Goal: Task Accomplishment & Management: Manage account settings

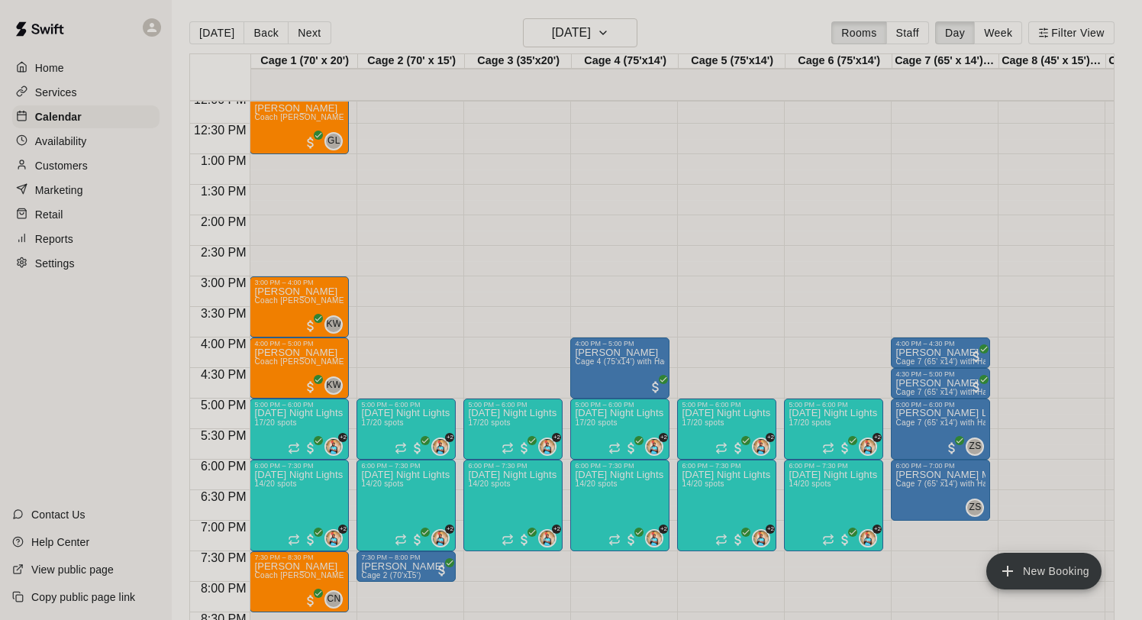
scroll to position [792, 0]
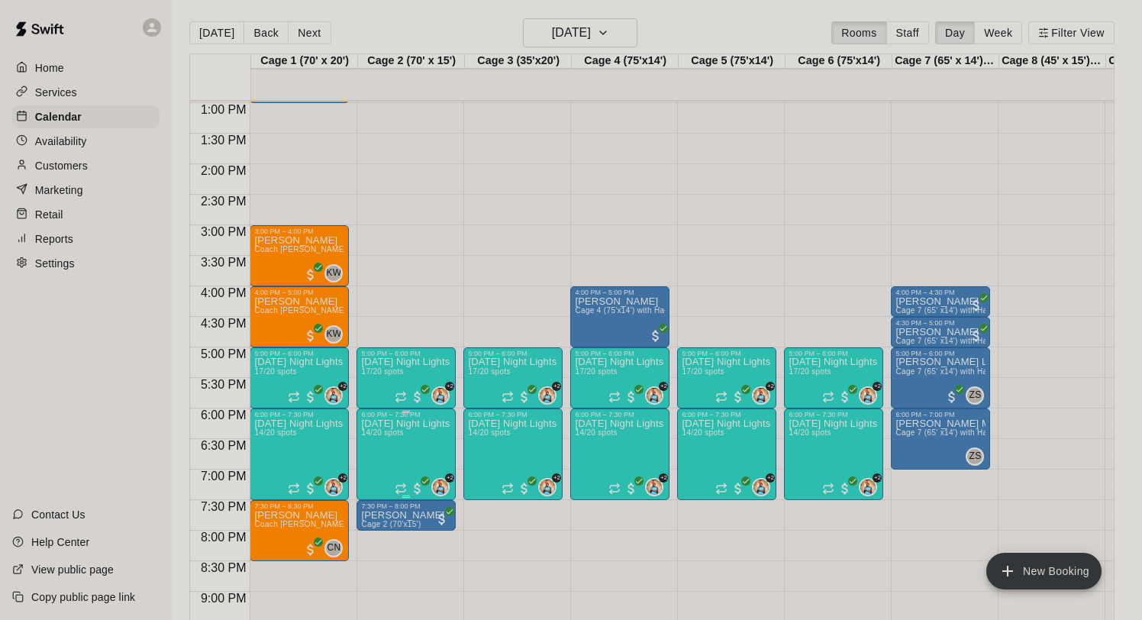
click at [375, 433] on icon "edit" at bounding box center [377, 435] width 18 height 18
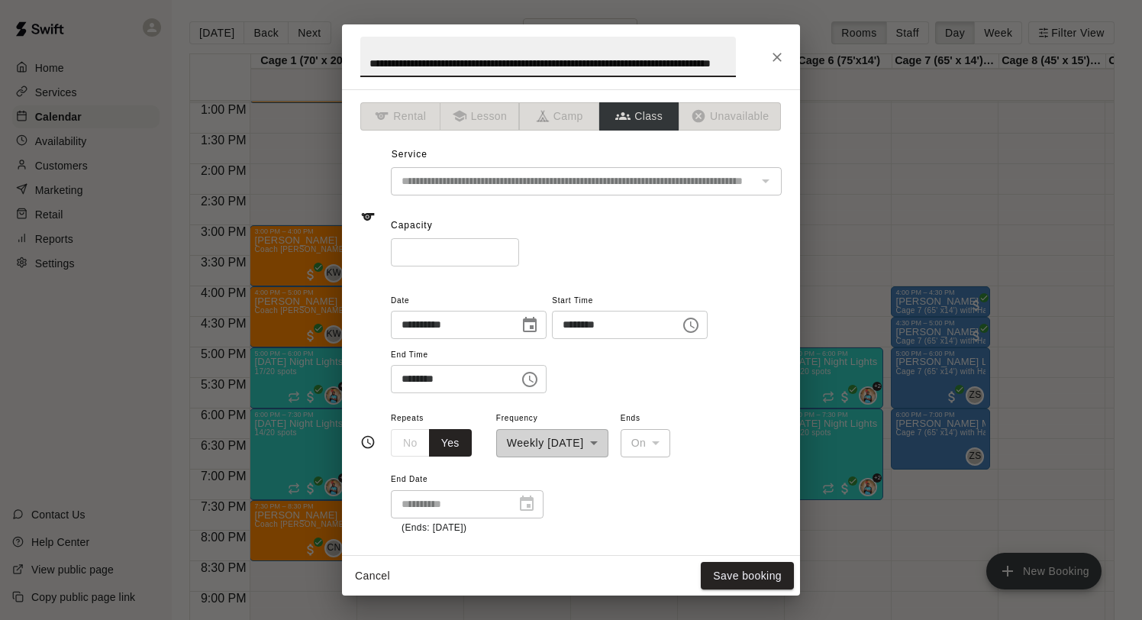
scroll to position [0, 0]
click at [507, 256] on input "**" at bounding box center [455, 252] width 128 height 28
type input "**"
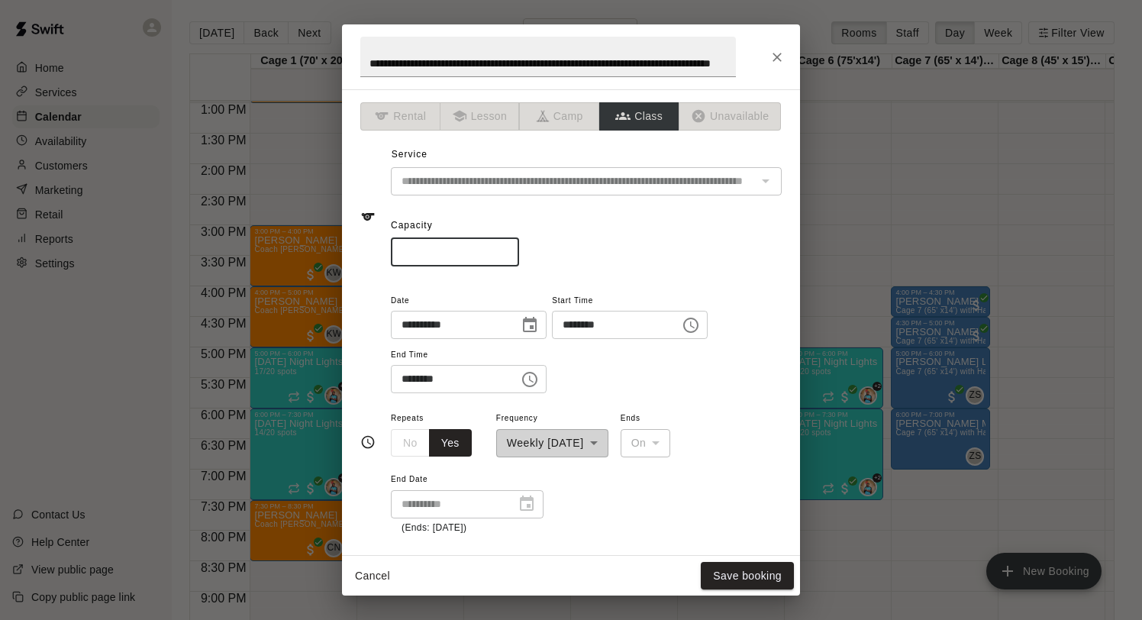
click at [507, 256] on input "**" at bounding box center [455, 252] width 128 height 28
click at [734, 569] on button "Save booking" at bounding box center [747, 576] width 93 height 28
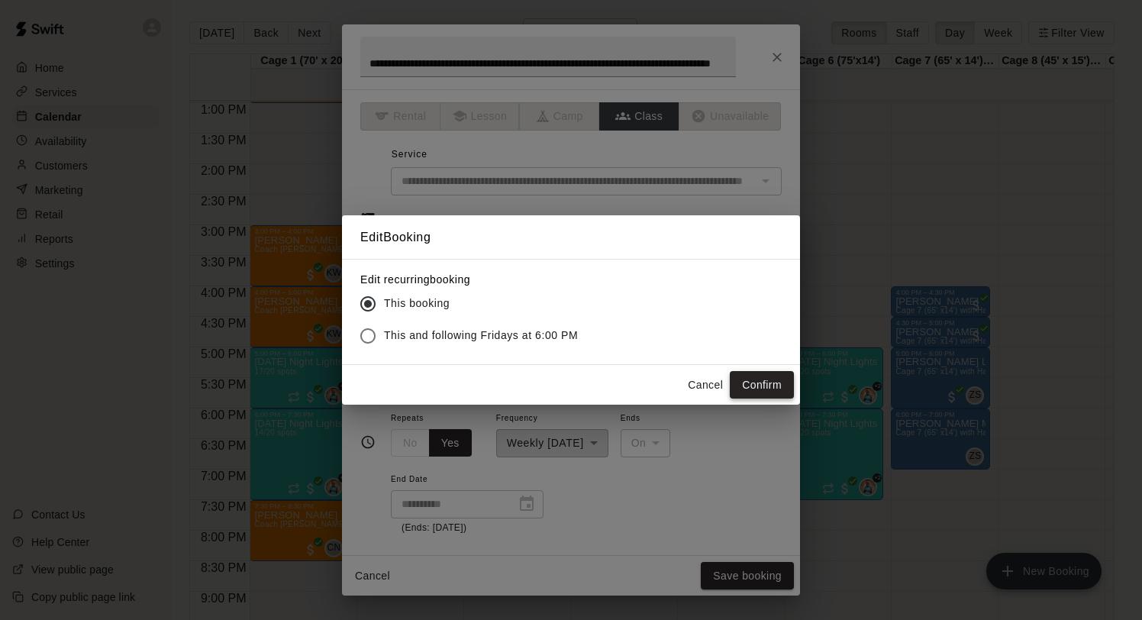
click at [752, 385] on button "Confirm" at bounding box center [762, 385] width 64 height 28
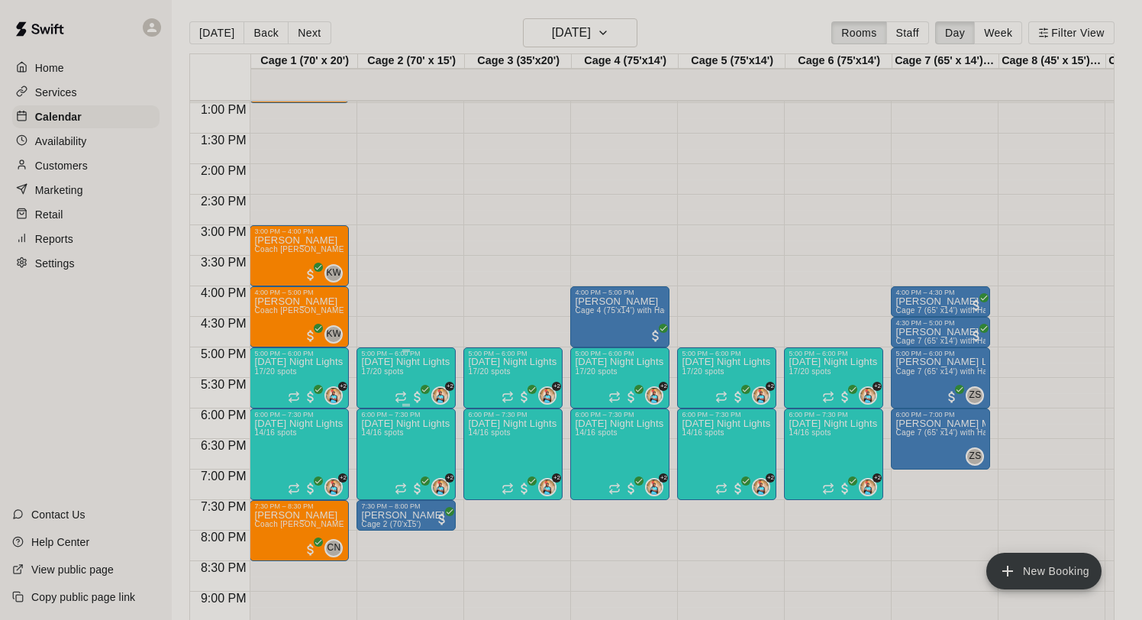
click at [369, 368] on span "17/20 spots" at bounding box center [382, 371] width 42 height 8
click at [375, 418] on img "edit" at bounding box center [378, 420] width 18 height 18
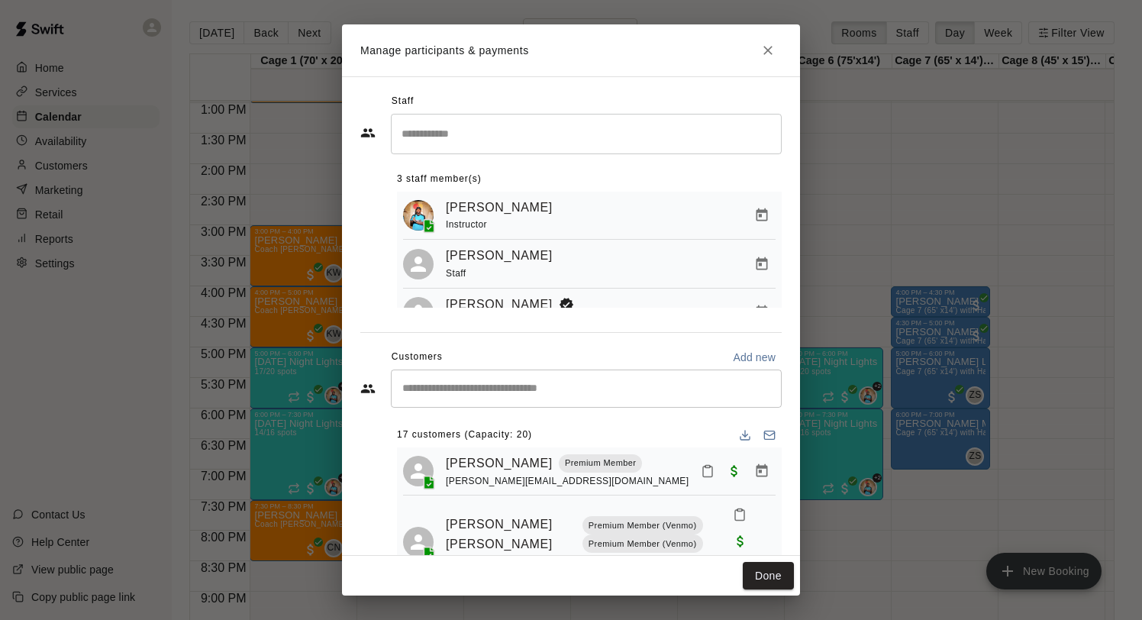
click at [498, 385] on input "Start typing to search customers..." at bounding box center [586, 388] width 377 height 15
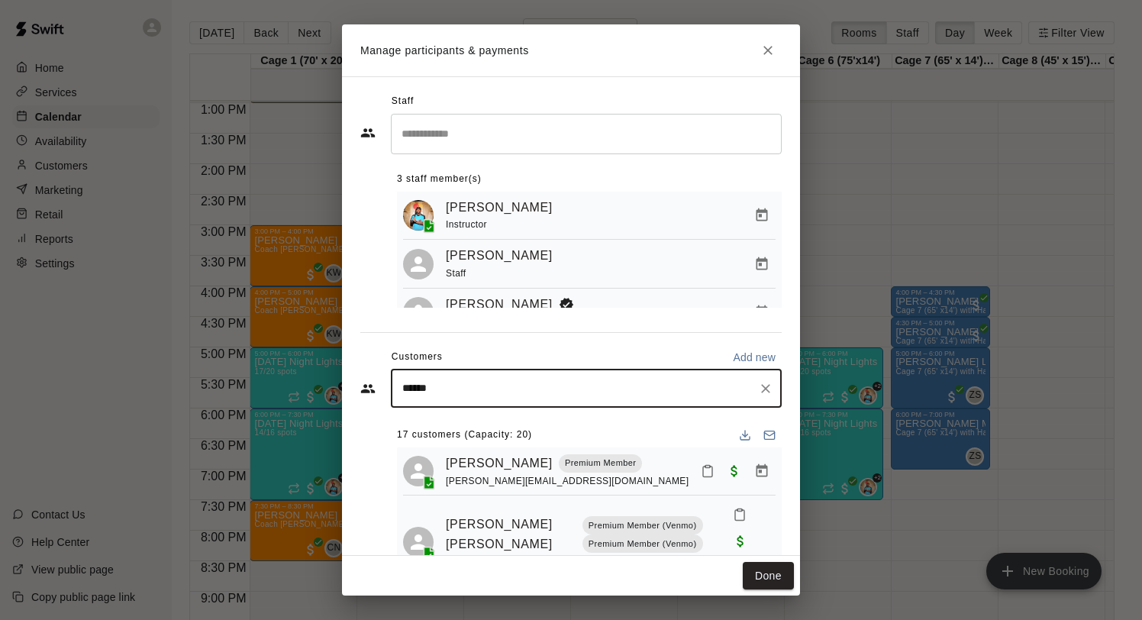
type input "*****"
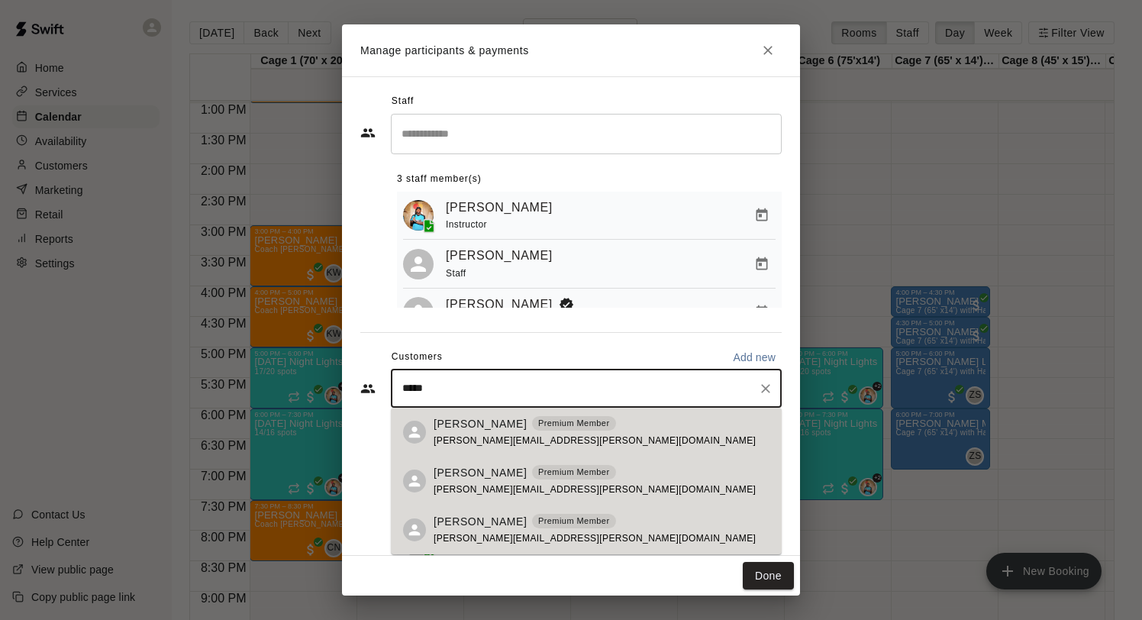
click at [472, 482] on div "[PERSON_NAME] Premium Member [PERSON_NAME][EMAIL_ADDRESS][PERSON_NAME][DOMAIN_N…" at bounding box center [594, 481] width 322 height 33
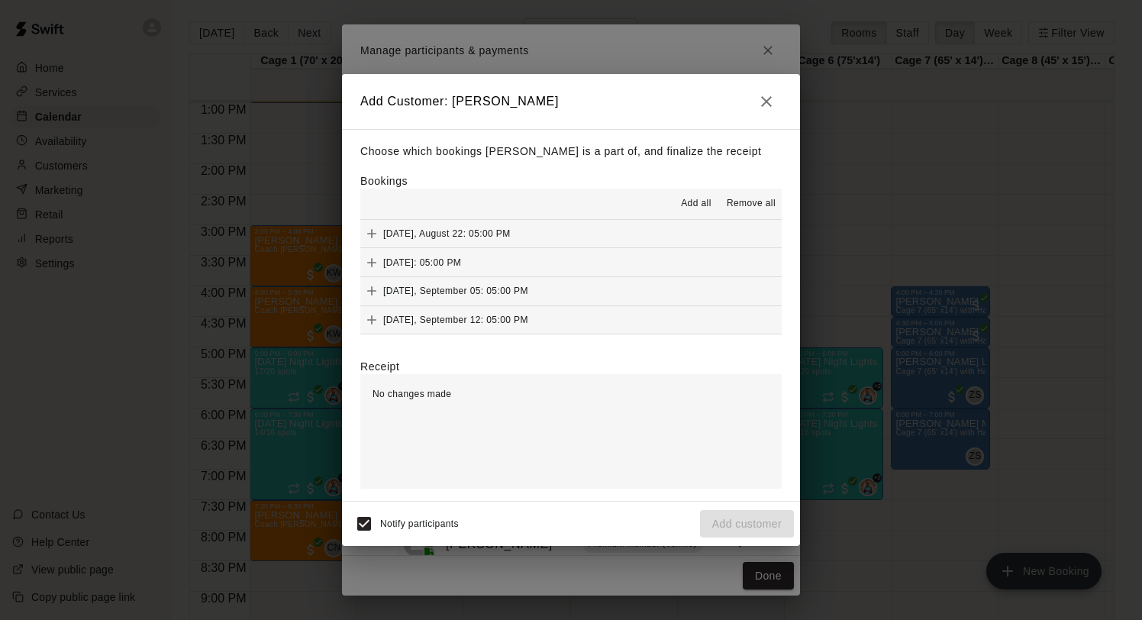
scroll to position [894, 0]
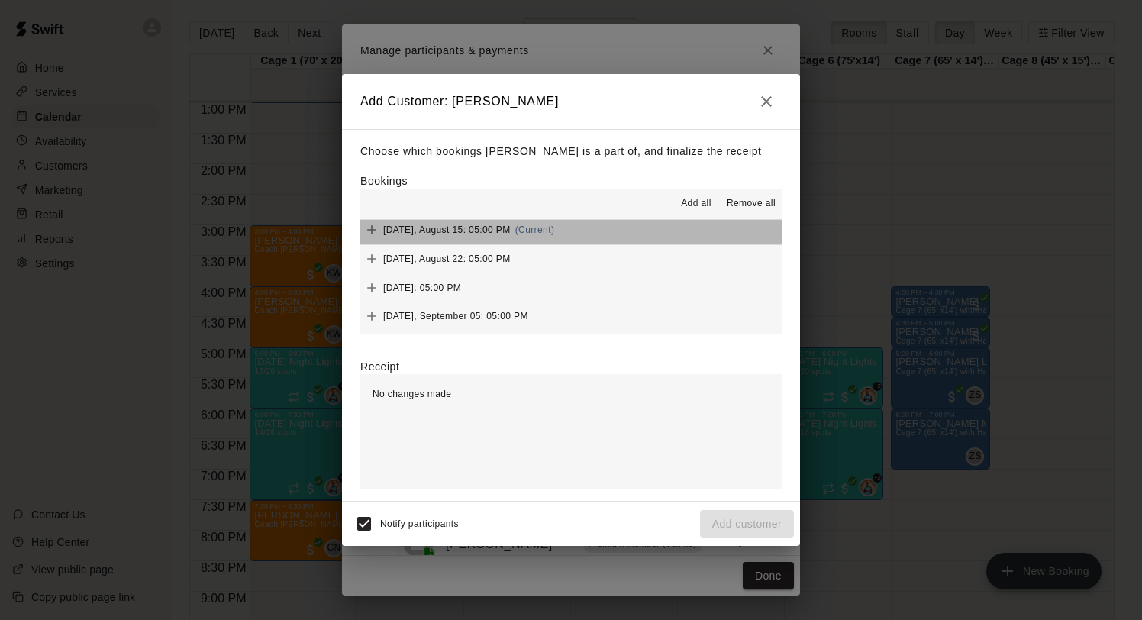
click at [477, 229] on span "[DATE], August 15: 05:00 PM" at bounding box center [446, 229] width 127 height 11
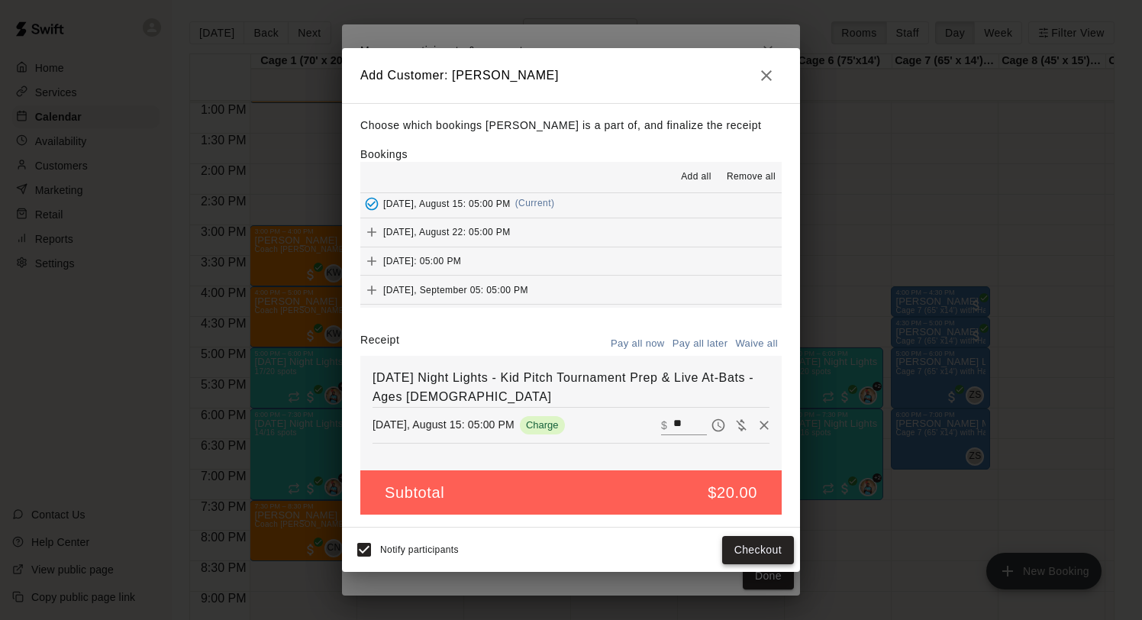
click at [738, 553] on button "Checkout" at bounding box center [758, 550] width 72 height 28
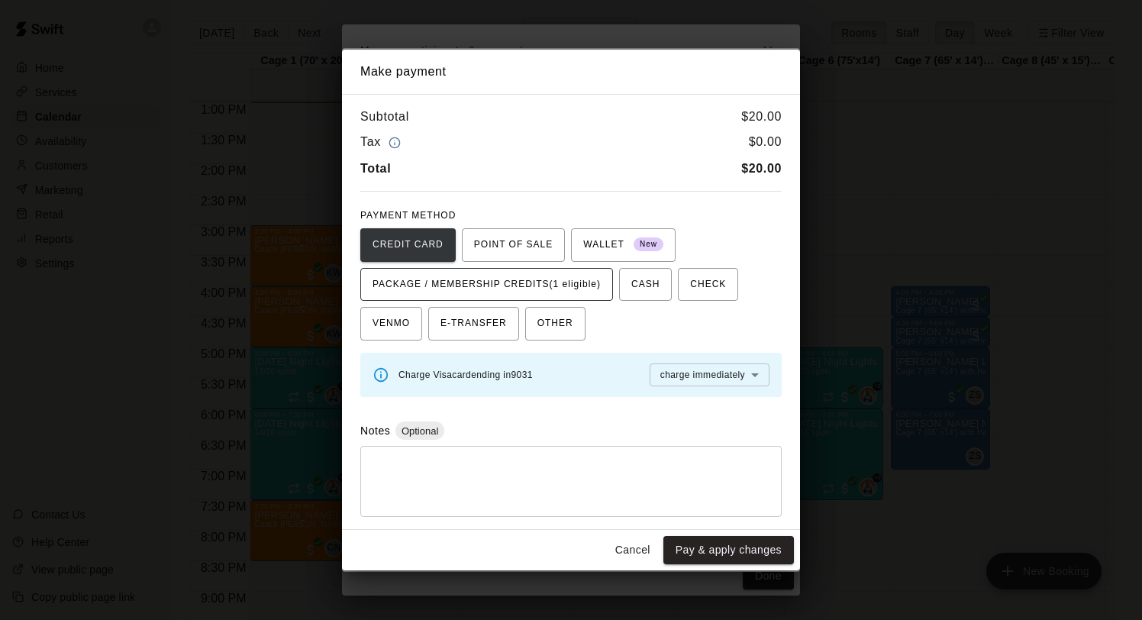
click at [591, 277] on span "PACKAGE / MEMBERSHIP CREDITS (1 eligible)" at bounding box center [486, 284] width 228 height 24
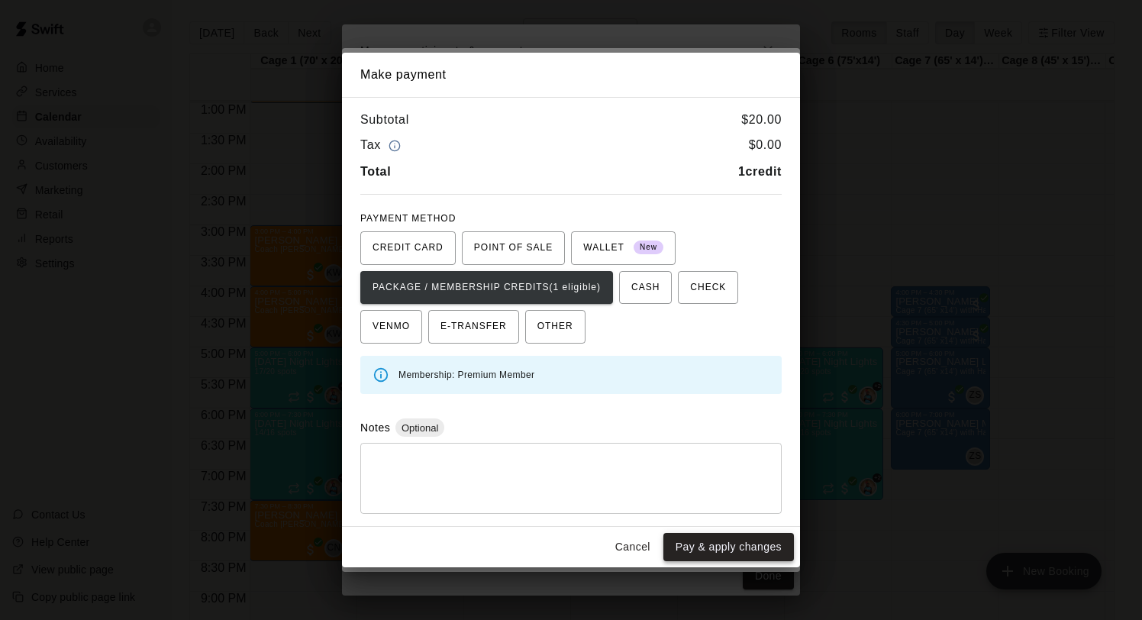
click at [720, 540] on button "Pay & apply changes" at bounding box center [728, 547] width 131 height 28
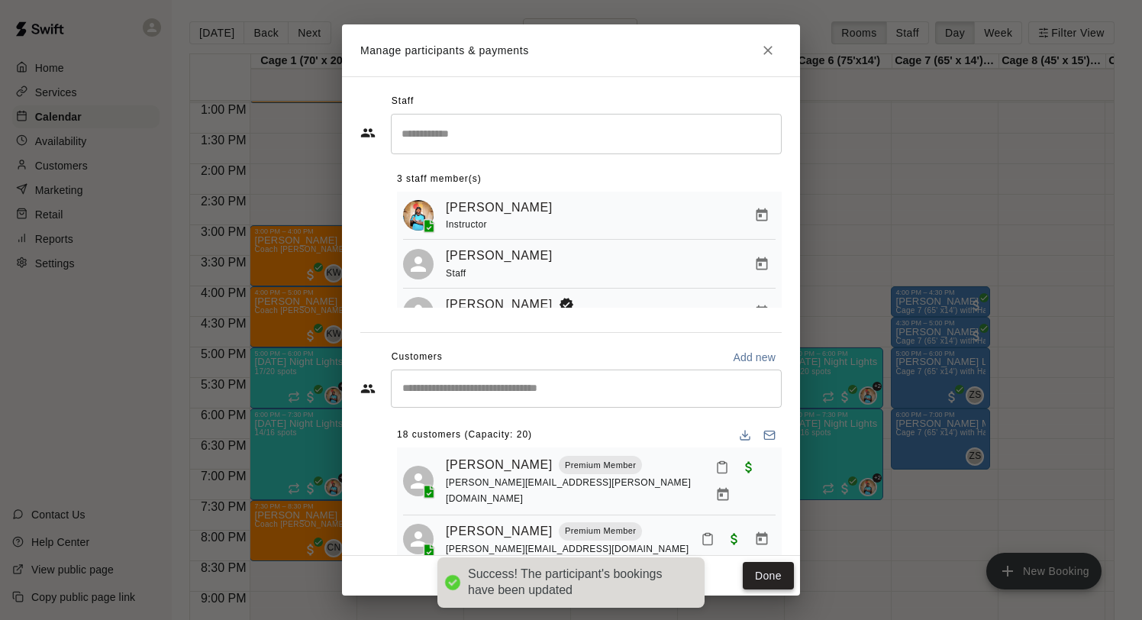
click at [762, 574] on button "Done" at bounding box center [768, 576] width 51 height 28
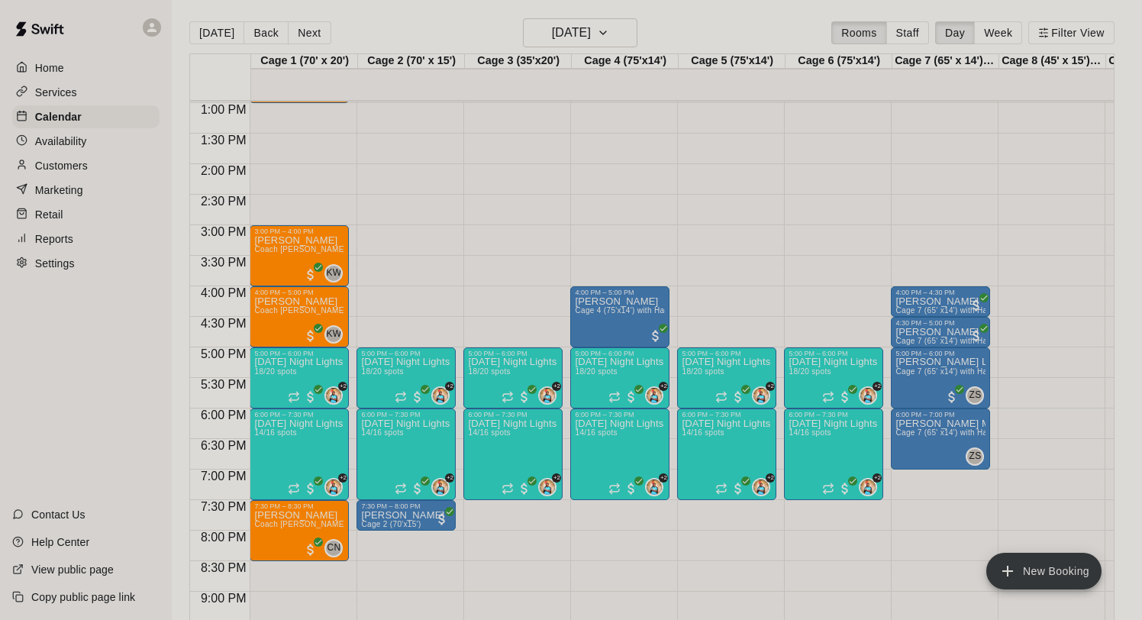
click at [82, 104] on div "Home Services Calendar Availability Customers Marketing Retail Reports Settings" at bounding box center [86, 165] width 172 height 221
click at [76, 86] on p "Services" at bounding box center [56, 92] width 42 height 15
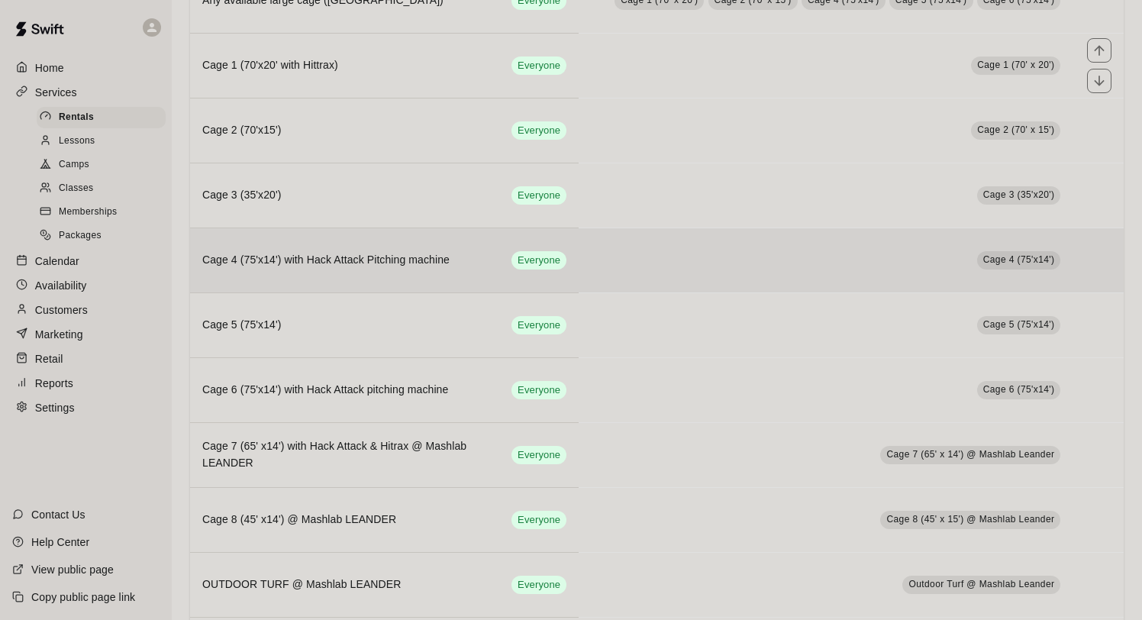
scroll to position [324, 0]
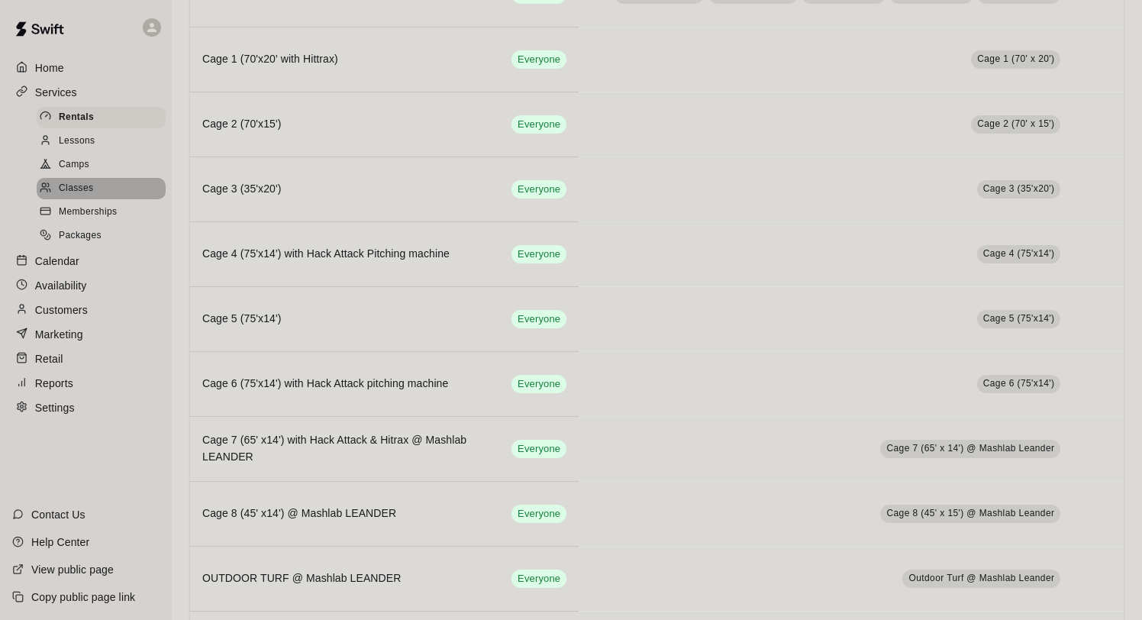
click at [99, 187] on div "Classes" at bounding box center [101, 188] width 129 height 21
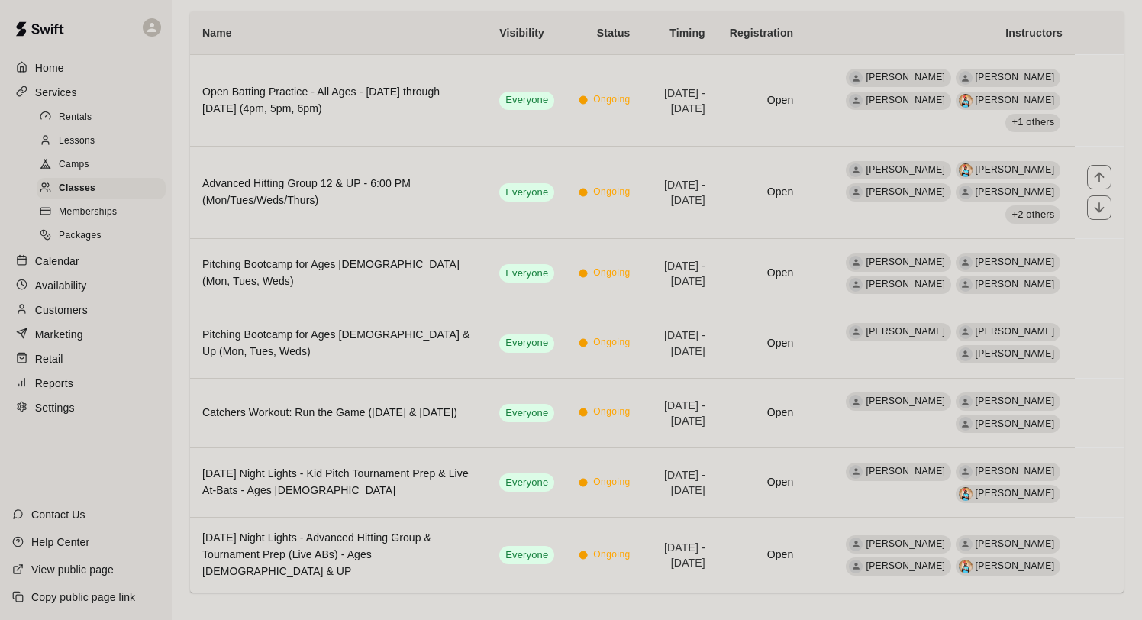
scroll to position [154, 0]
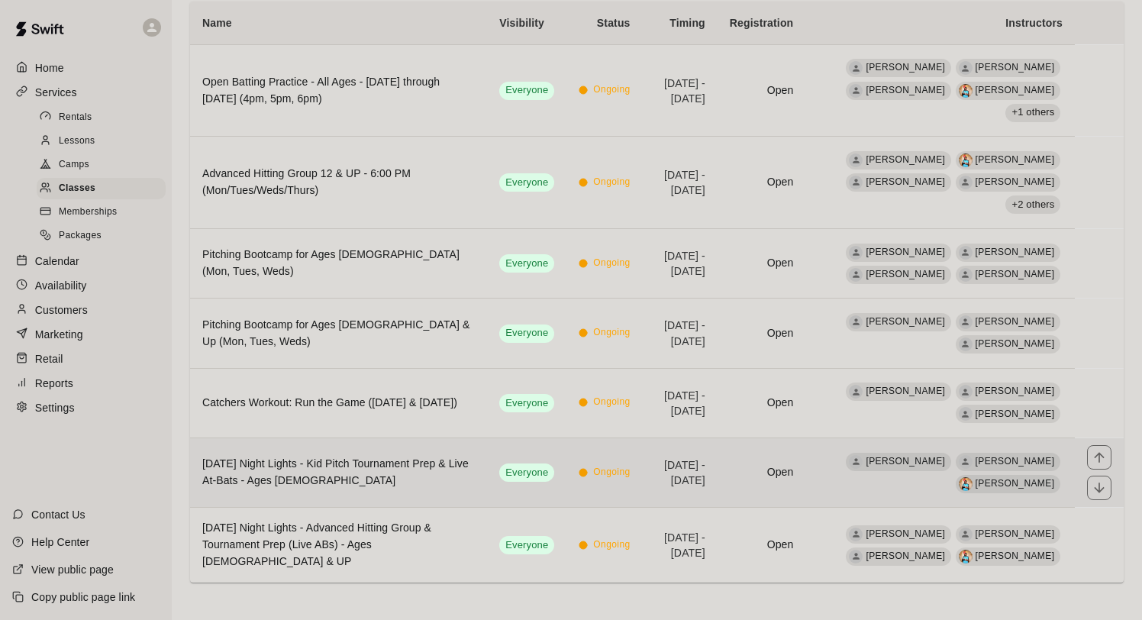
click at [421, 480] on h6 "[DATE] Night Lights - Kid Pitch Tournament Prep & Live At-Bats - Ages [DEMOGRAP…" at bounding box center [338, 473] width 272 height 34
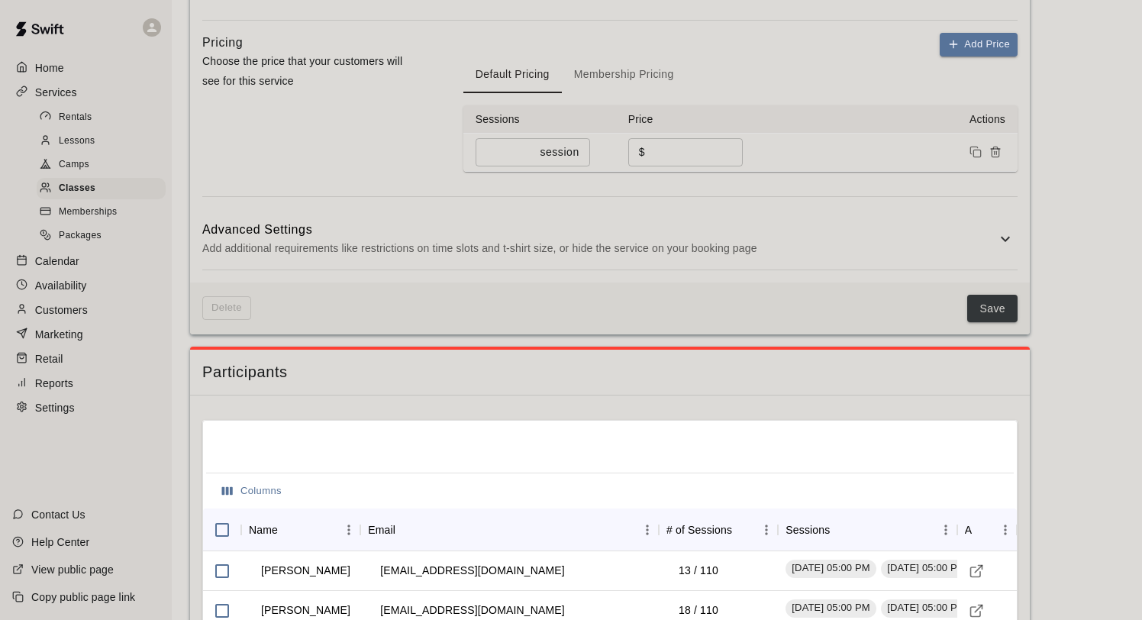
scroll to position [1133, 0]
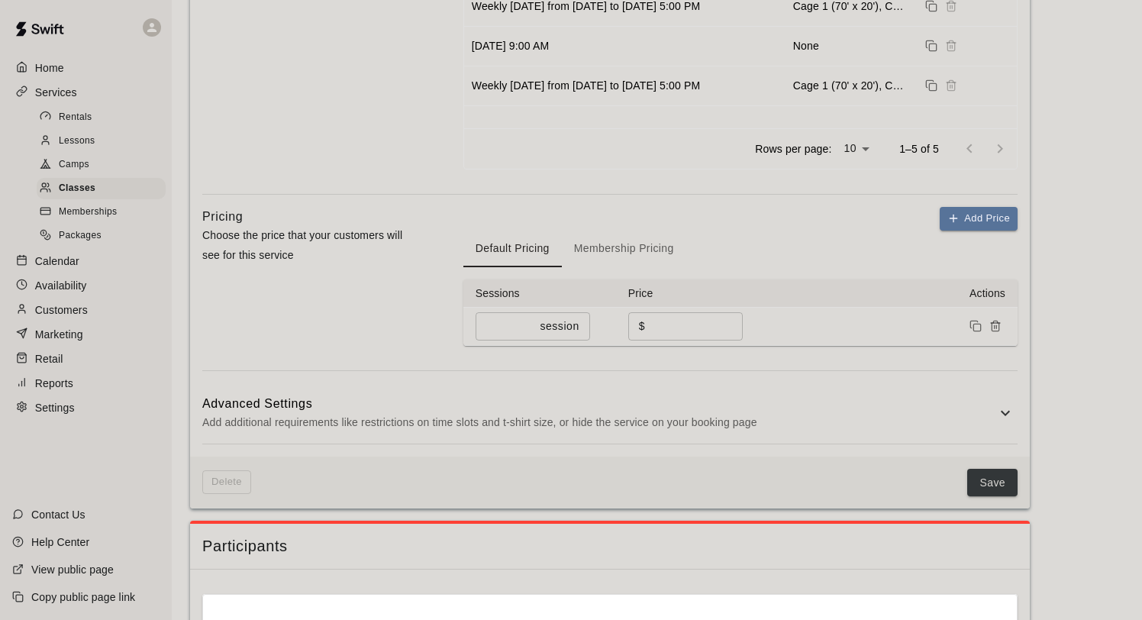
click at [1004, 421] on icon at bounding box center [1005, 413] width 18 height 18
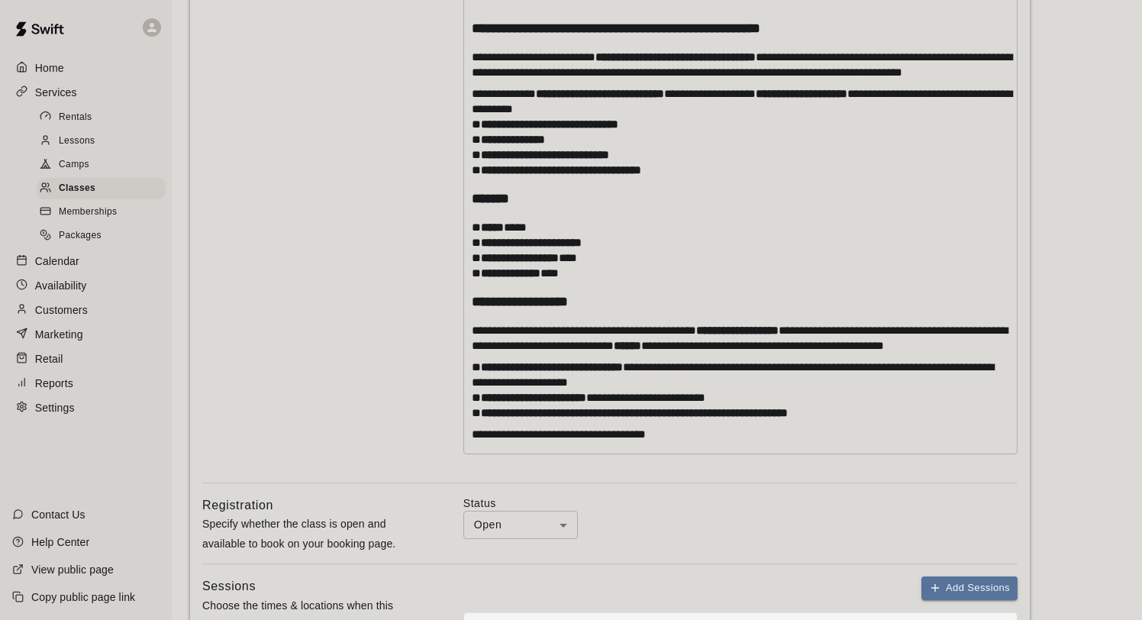
scroll to position [0, 0]
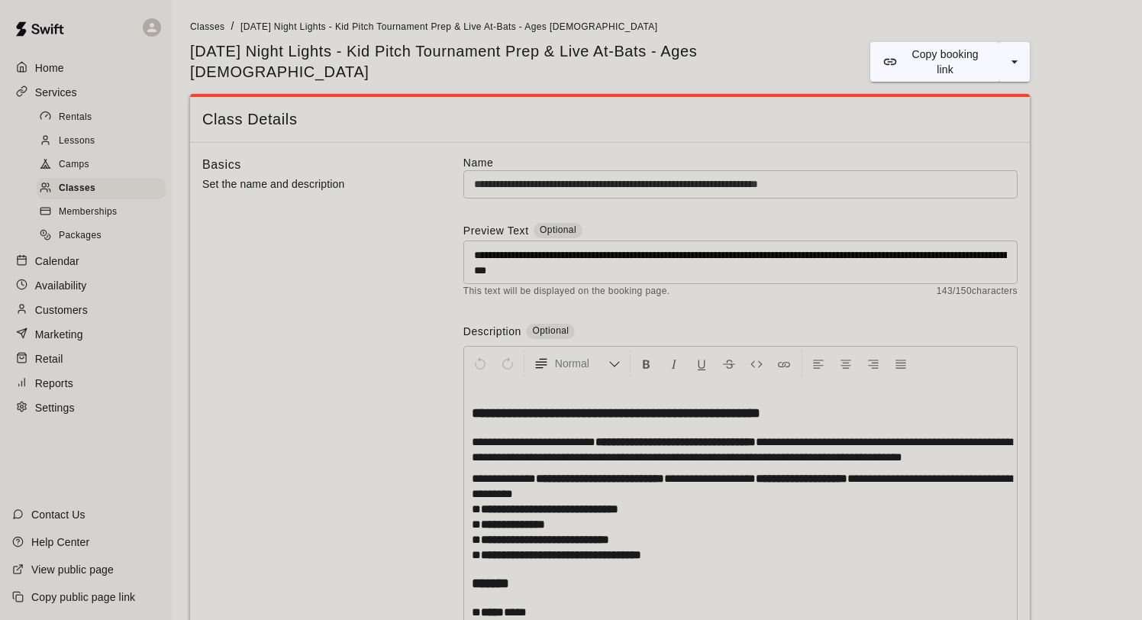
click at [63, 67] on p "Home" at bounding box center [49, 67] width 29 height 15
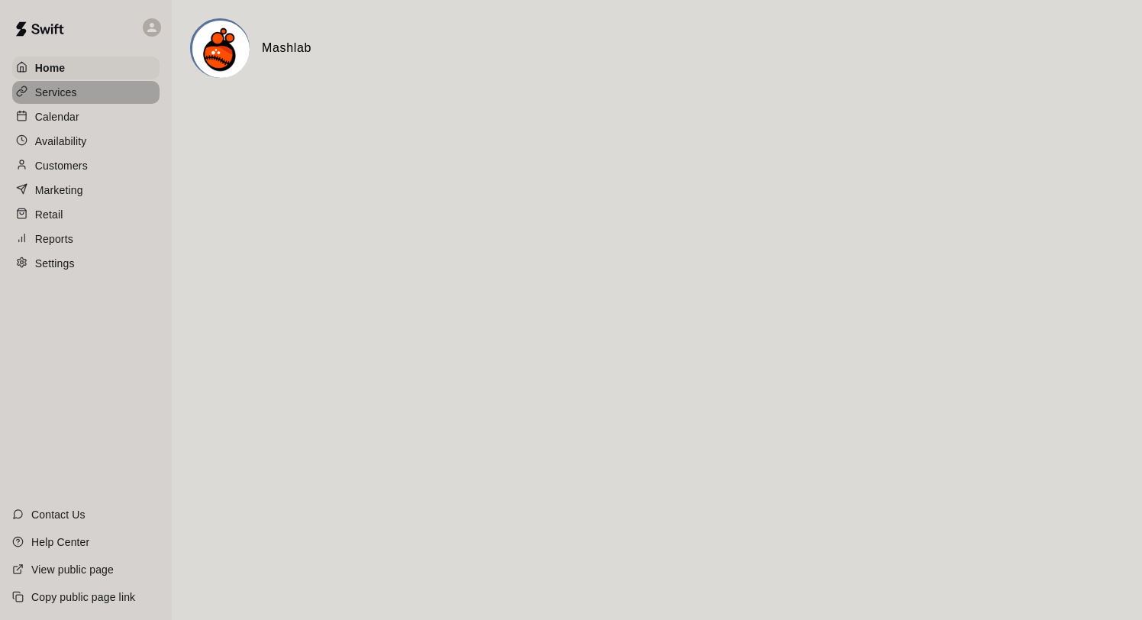
click at [88, 95] on div "Services" at bounding box center [85, 92] width 147 height 23
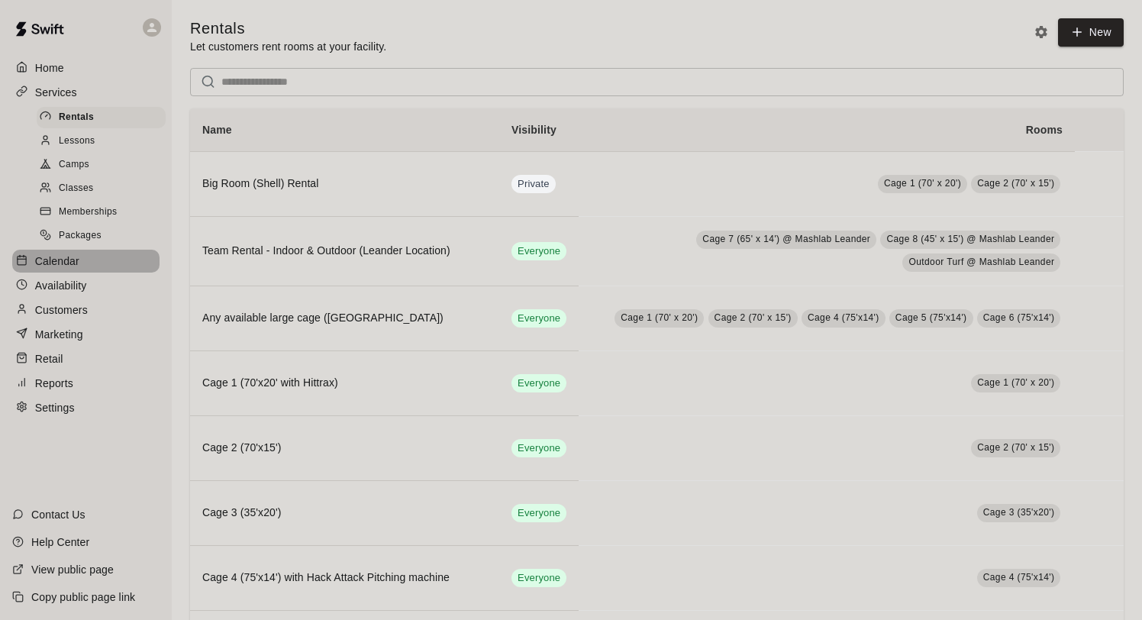
click at [65, 263] on p "Calendar" at bounding box center [57, 260] width 44 height 15
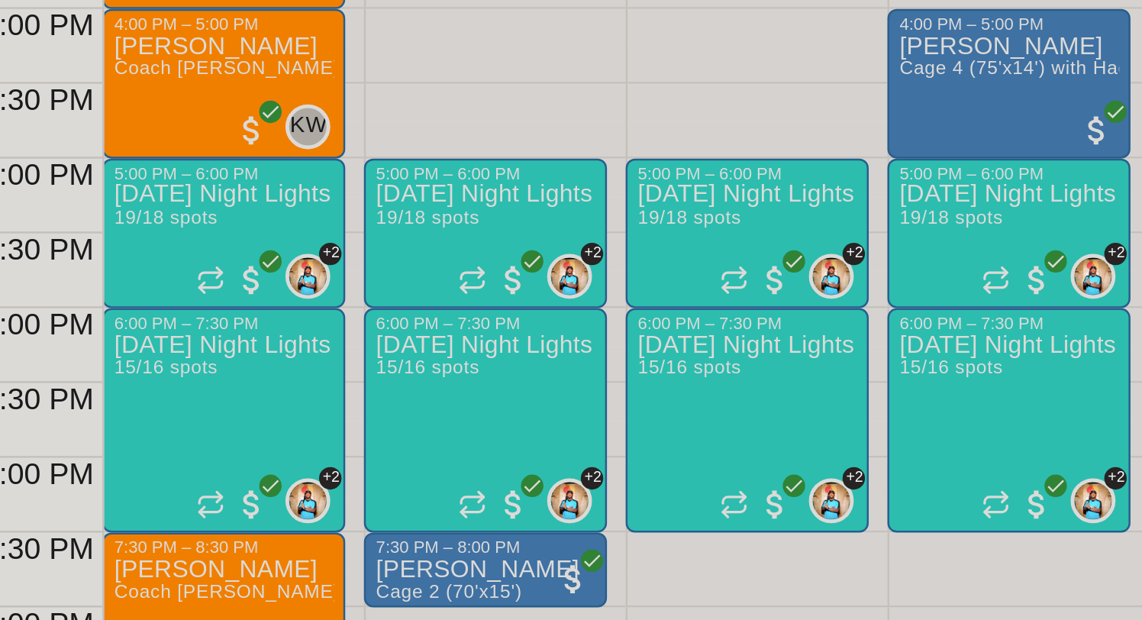
scroll to position [776, 0]
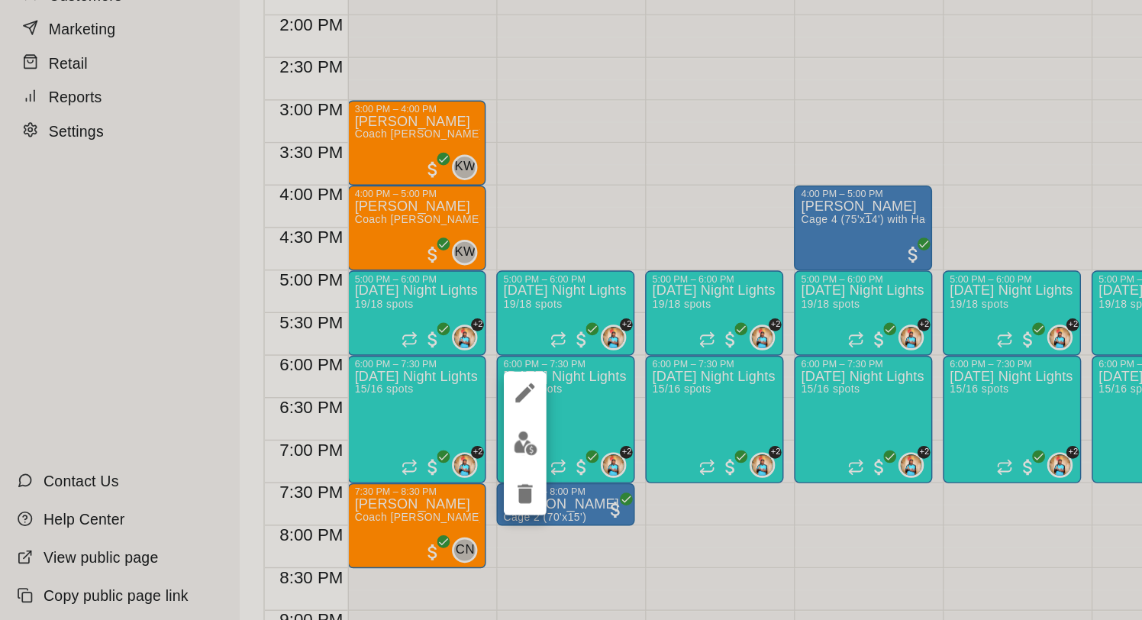
scroll to position [0, 0]
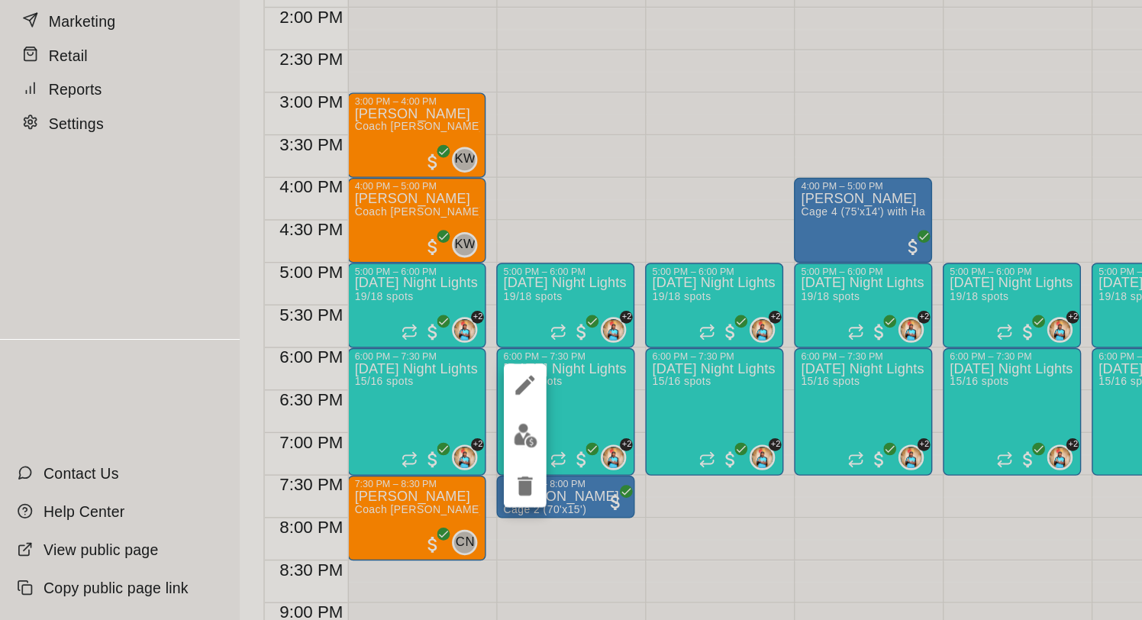
click at [378, 487] on img "edit" at bounding box center [378, 488] width 18 height 18
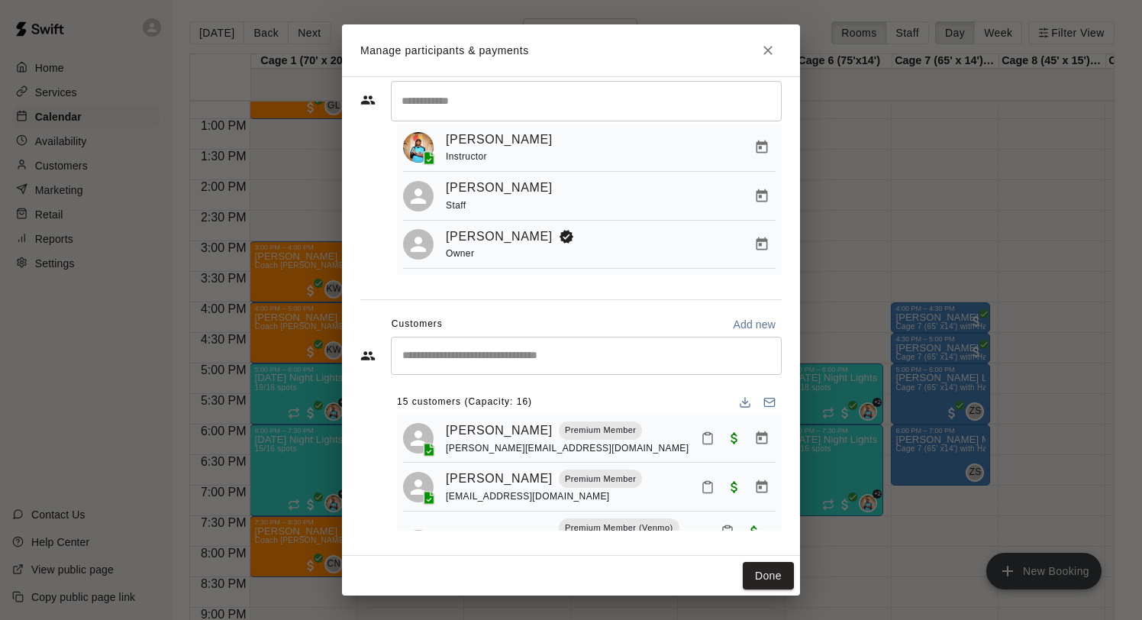
click at [781, 47] on h2 "Manage participants & payments" at bounding box center [571, 50] width 458 height 52
click at [776, 47] on button "Close" at bounding box center [767, 50] width 27 height 27
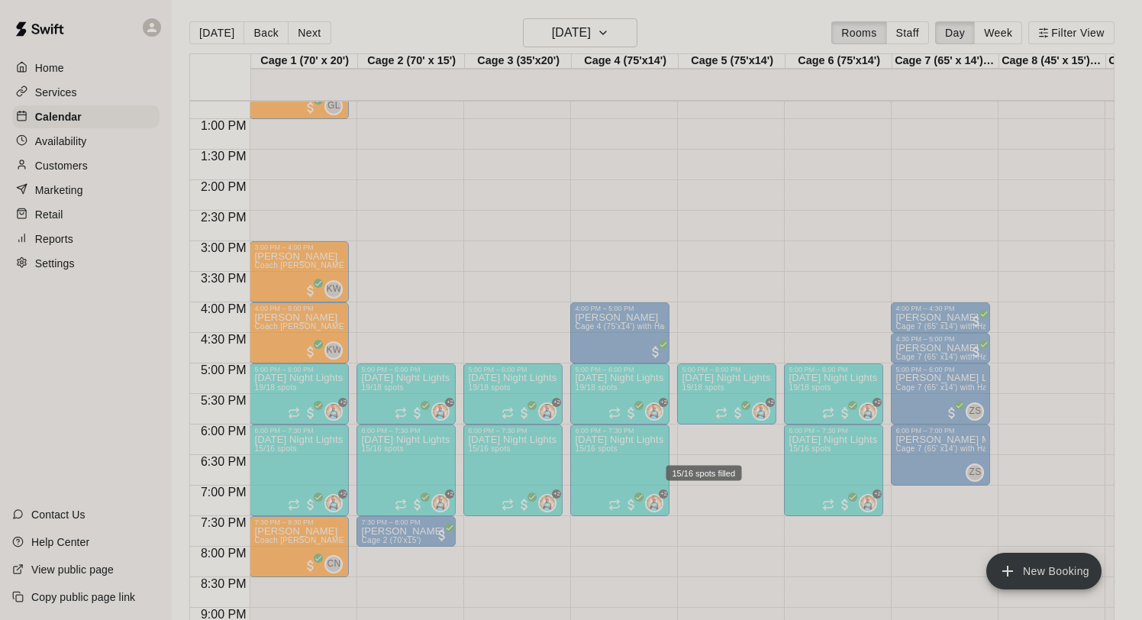
click at [722, 451] on span "15/16 spots" at bounding box center [703, 448] width 42 height 8
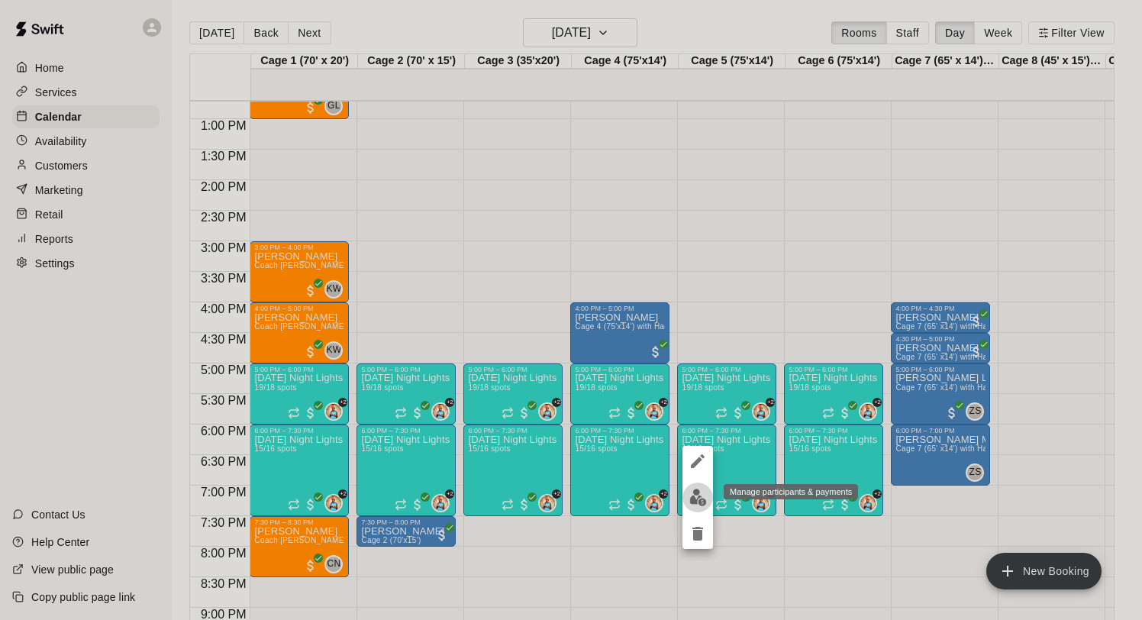
click at [692, 496] on img "edit" at bounding box center [698, 497] width 18 height 18
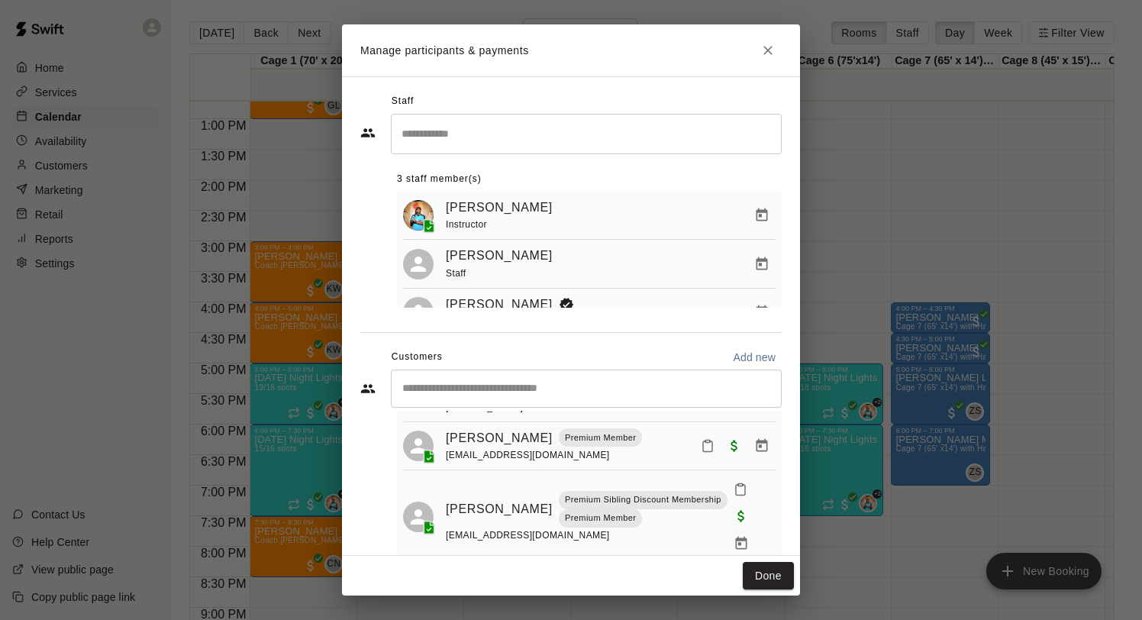
scroll to position [654, 0]
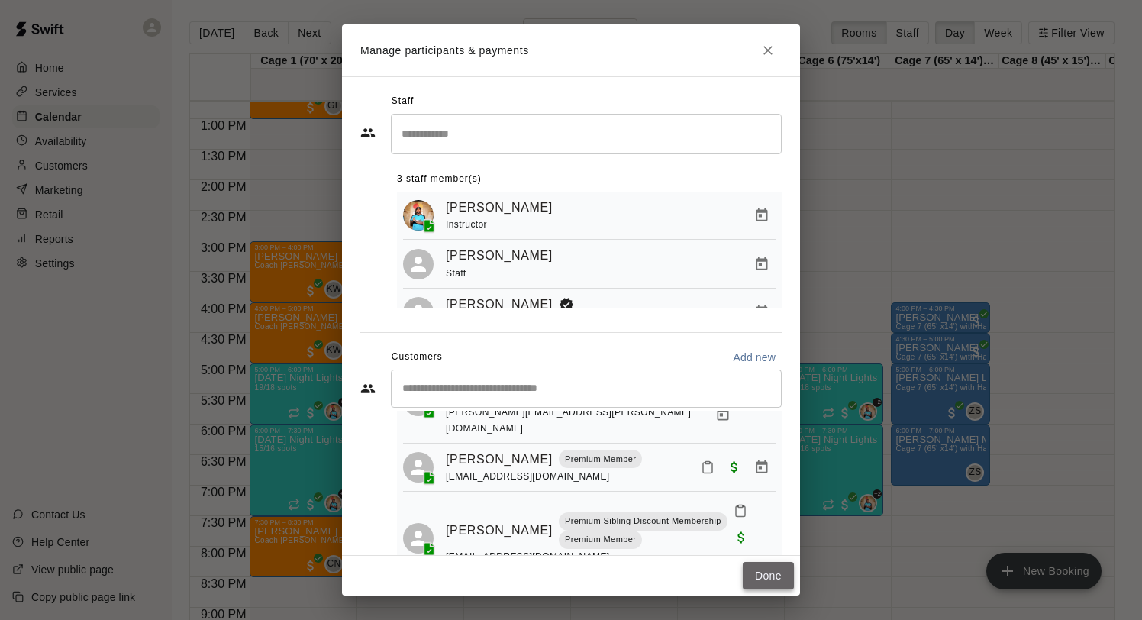
click at [746, 564] on button "Done" at bounding box center [768, 576] width 51 height 28
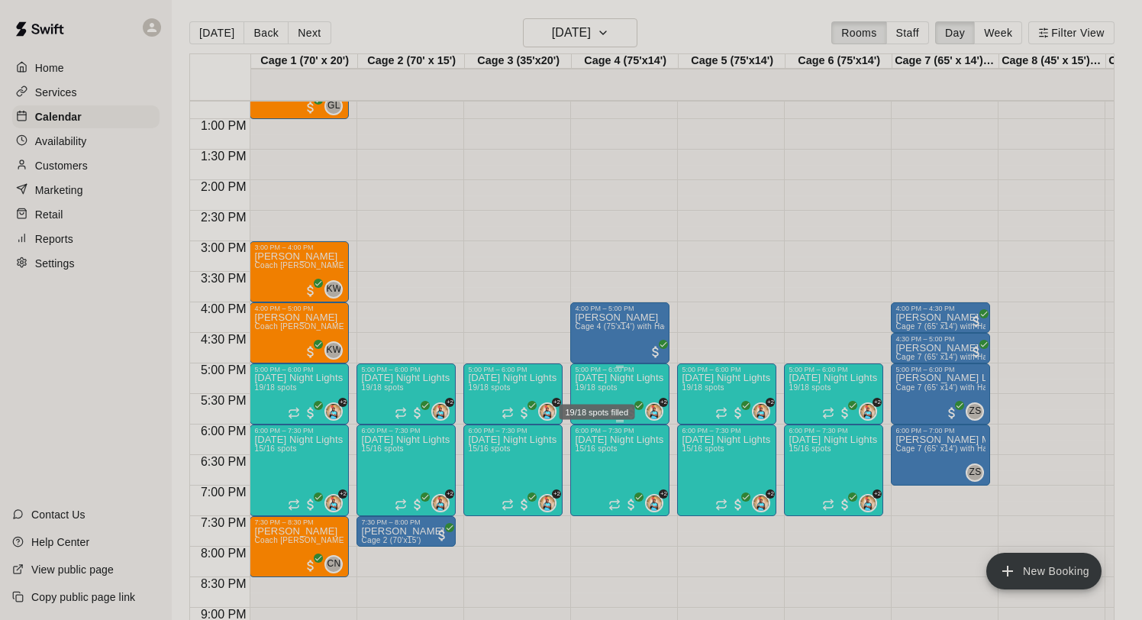
click at [593, 387] on span "19/18 spots" at bounding box center [596, 387] width 42 height 8
click at [599, 436] on img "edit" at bounding box center [591, 436] width 18 height 18
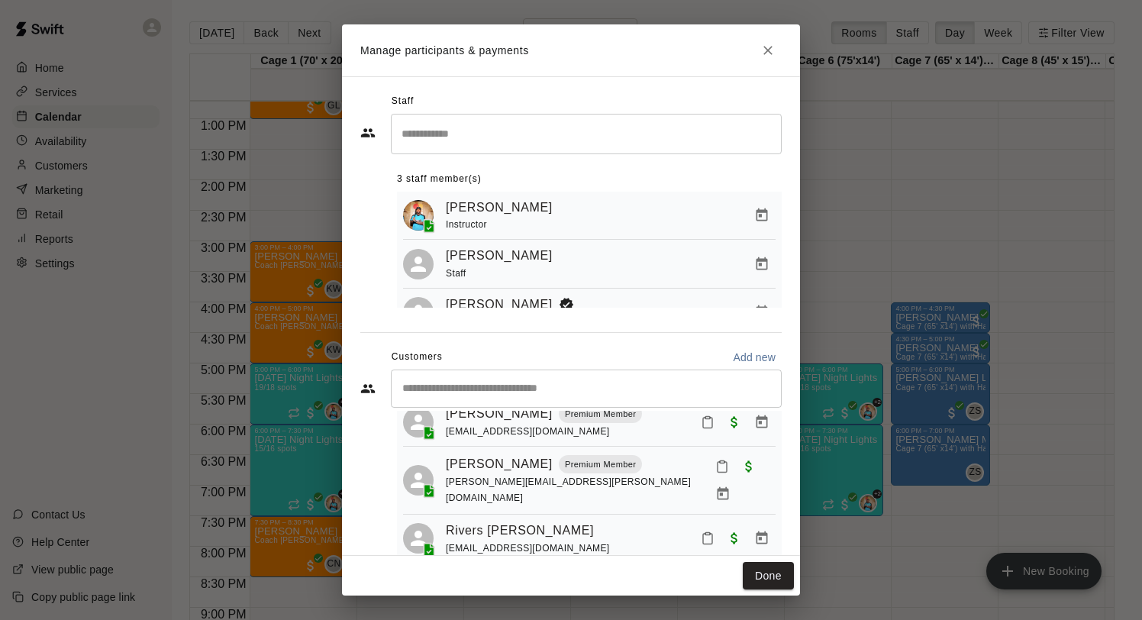
scroll to position [904, 0]
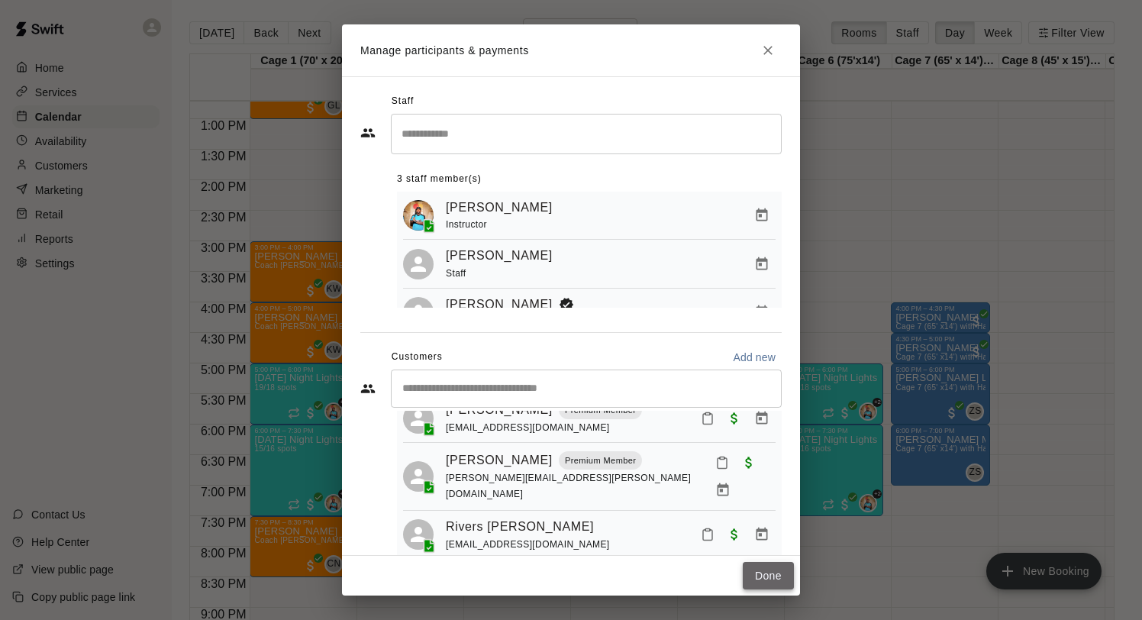
click at [765, 574] on button "Done" at bounding box center [768, 576] width 51 height 28
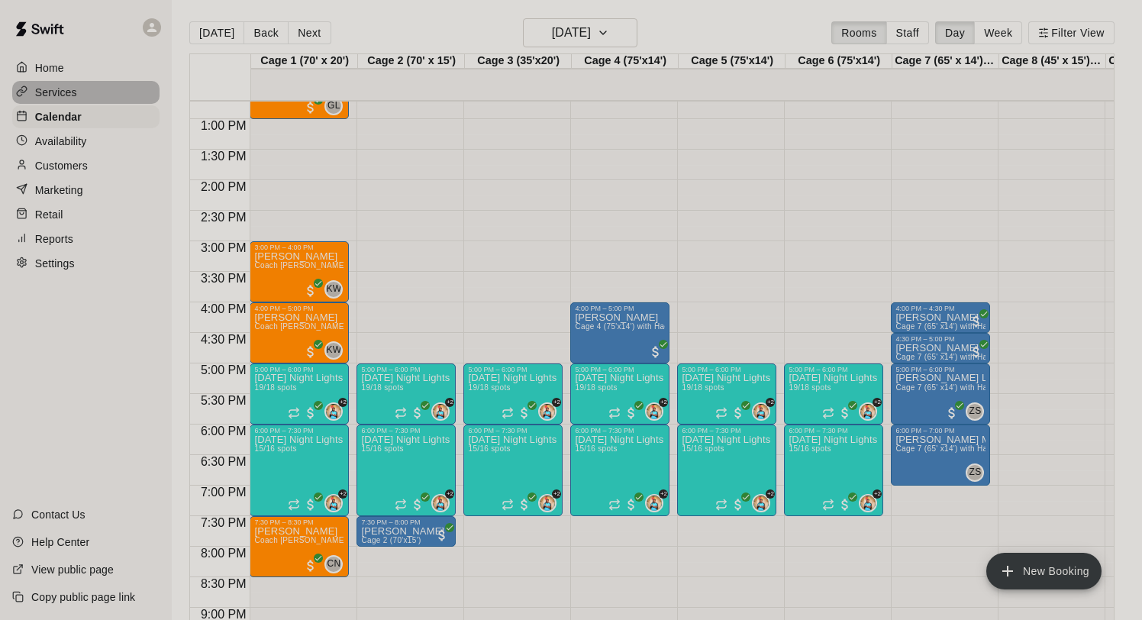
click at [48, 85] on p "Services" at bounding box center [56, 92] width 42 height 15
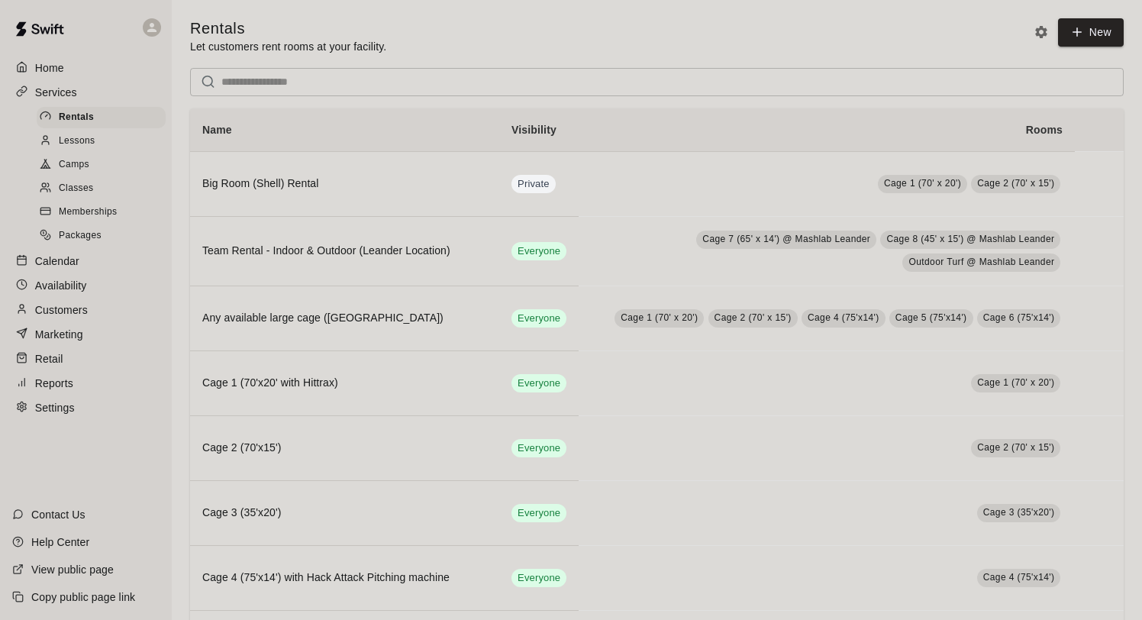
click at [115, 208] on span "Memberships" at bounding box center [88, 212] width 58 height 15
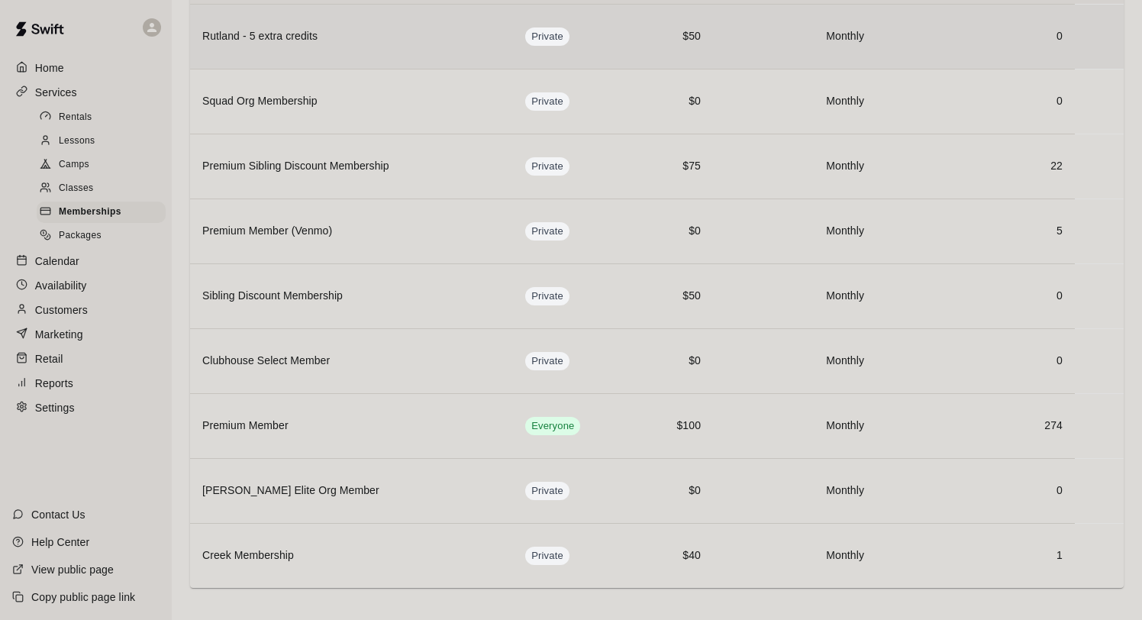
scroll to position [149, 0]
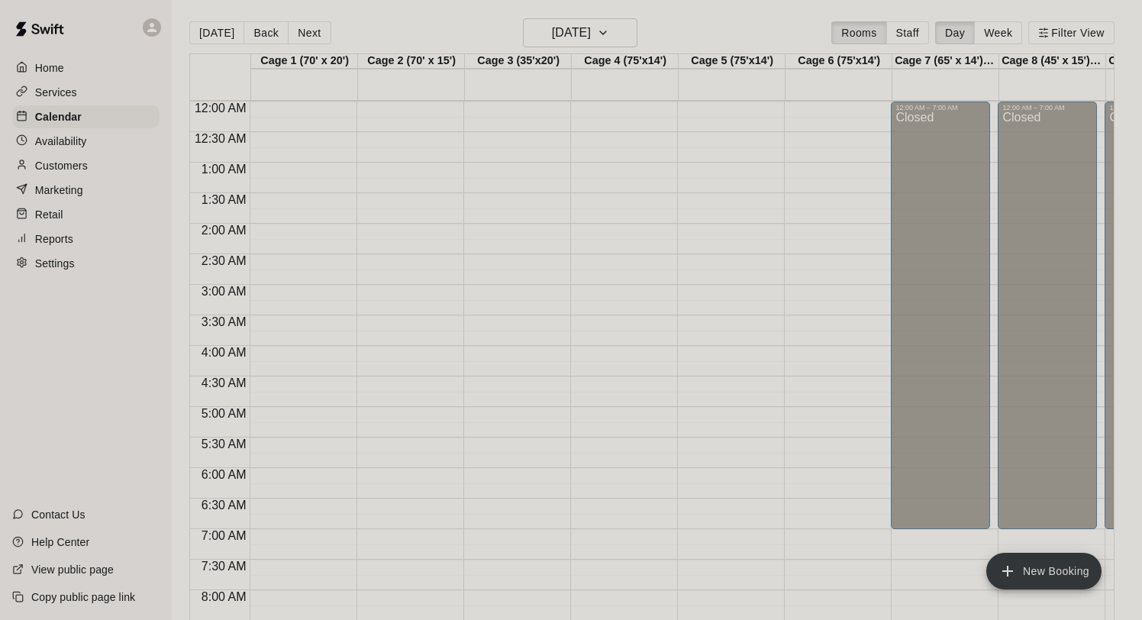
scroll to position [885, 0]
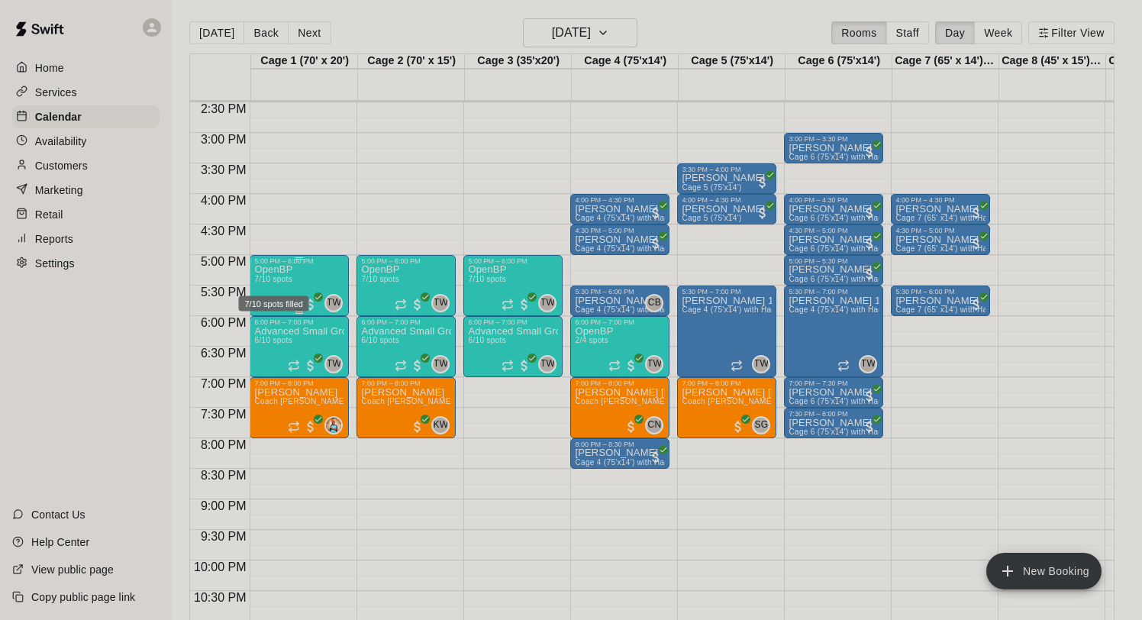
click at [276, 279] on span "7/10 spots" at bounding box center [272, 279] width 37 height 8
click at [543, 524] on div at bounding box center [571, 310] width 1142 height 620
click at [552, 44] on button "Thursday Aug 14" at bounding box center [580, 32] width 114 height 29
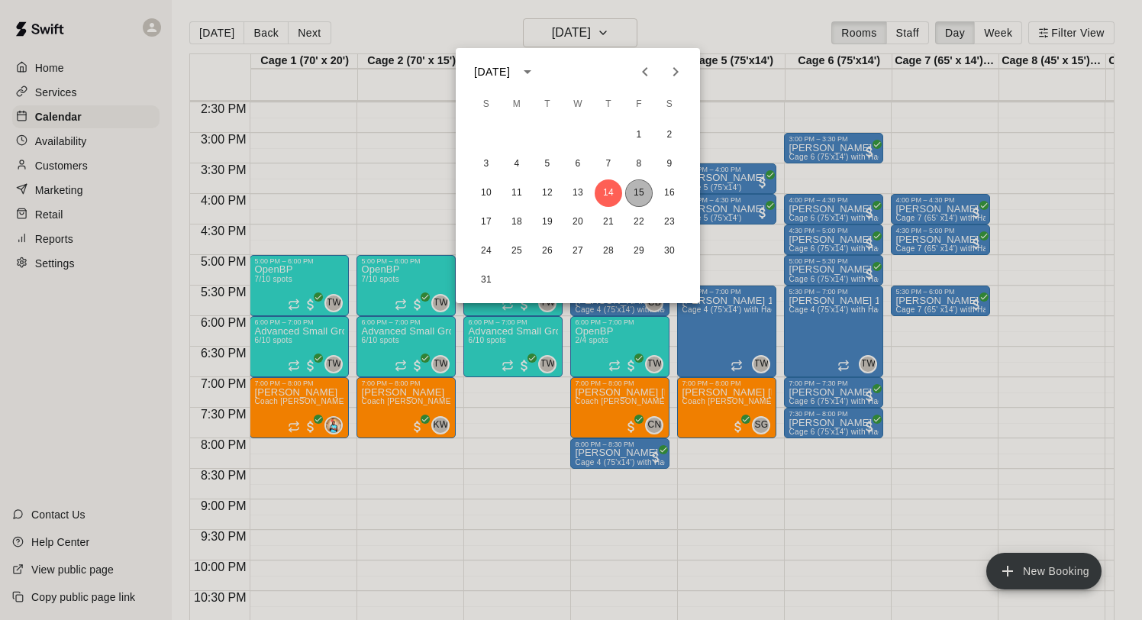
click at [641, 191] on button "15" at bounding box center [638, 192] width 27 height 27
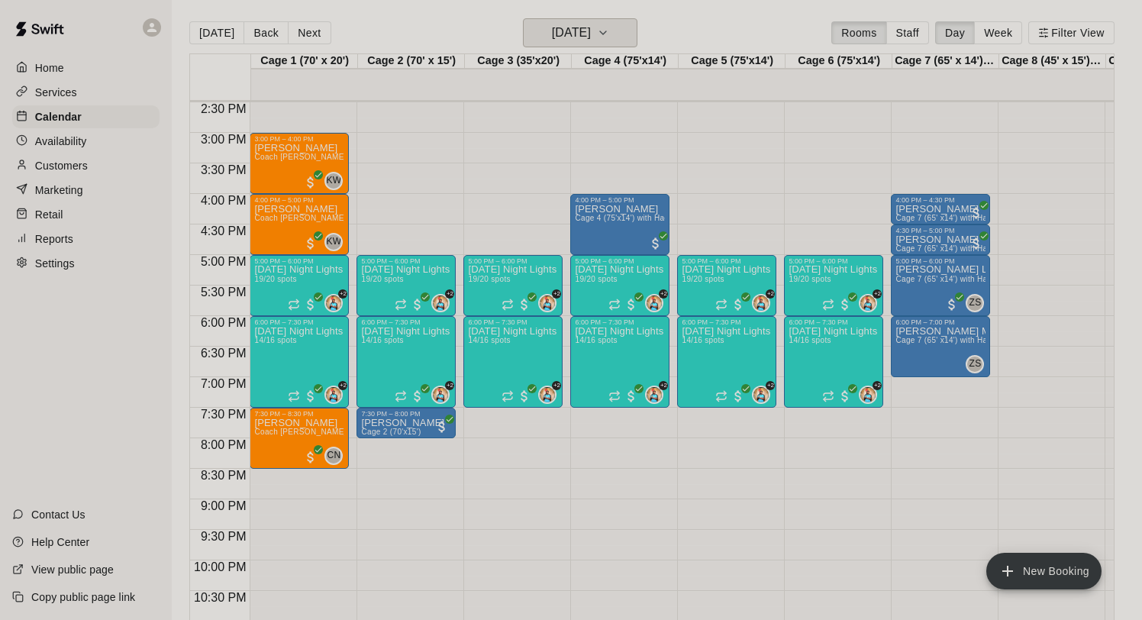
scroll to position [891, 0]
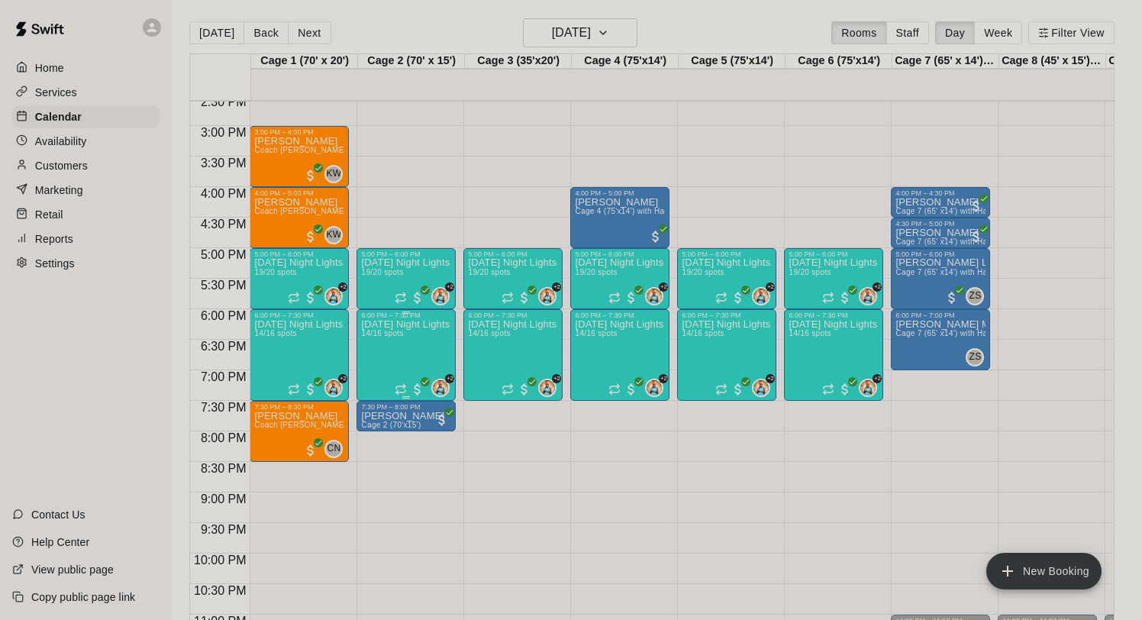
click at [397, 337] on span "14/16 spots" at bounding box center [382, 333] width 42 height 8
click at [541, 515] on div at bounding box center [571, 310] width 1142 height 620
click at [401, 263] on p "[DATE] Night Lights - Live at-bats hitting class - Ages [DEMOGRAPHIC_DATA]" at bounding box center [406, 263] width 90 height 0
click at [378, 273] on icon "edit" at bounding box center [377, 279] width 18 height 18
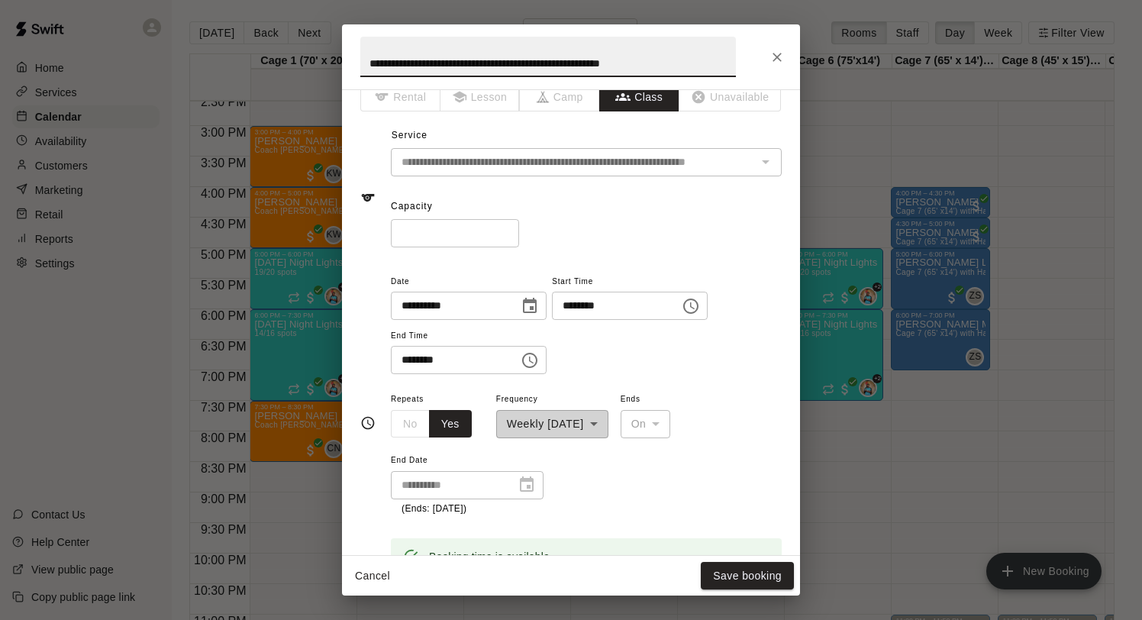
scroll to position [0, 0]
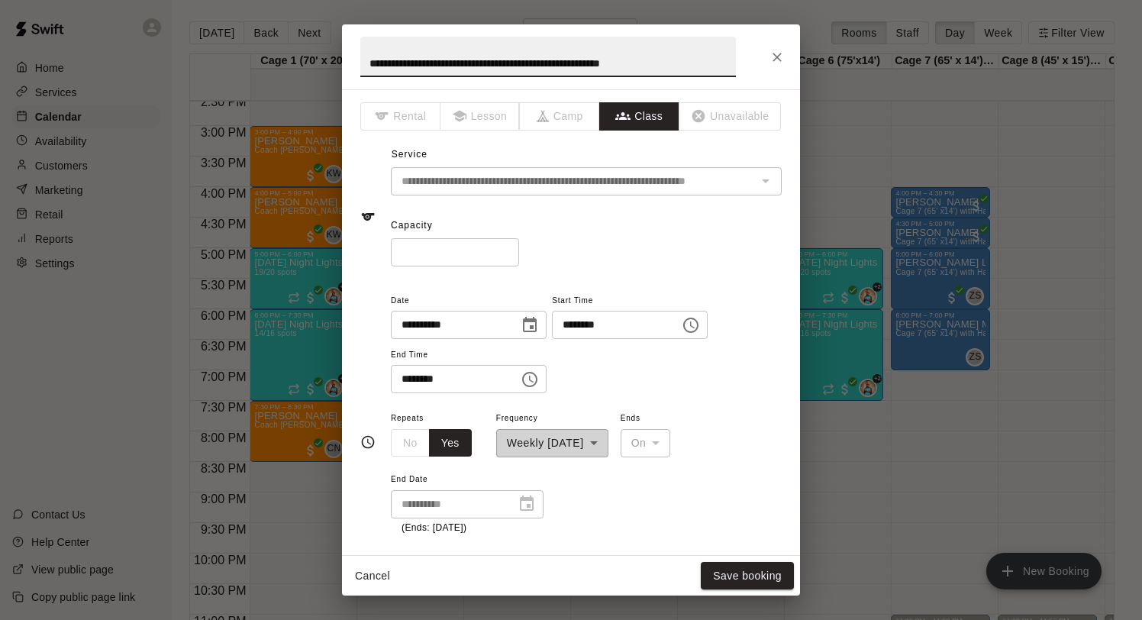
click at [506, 252] on input "**" at bounding box center [455, 252] width 128 height 28
type input "**"
click at [506, 252] on input "**" at bounding box center [455, 252] width 128 height 28
click at [740, 572] on button "Save booking" at bounding box center [747, 576] width 93 height 28
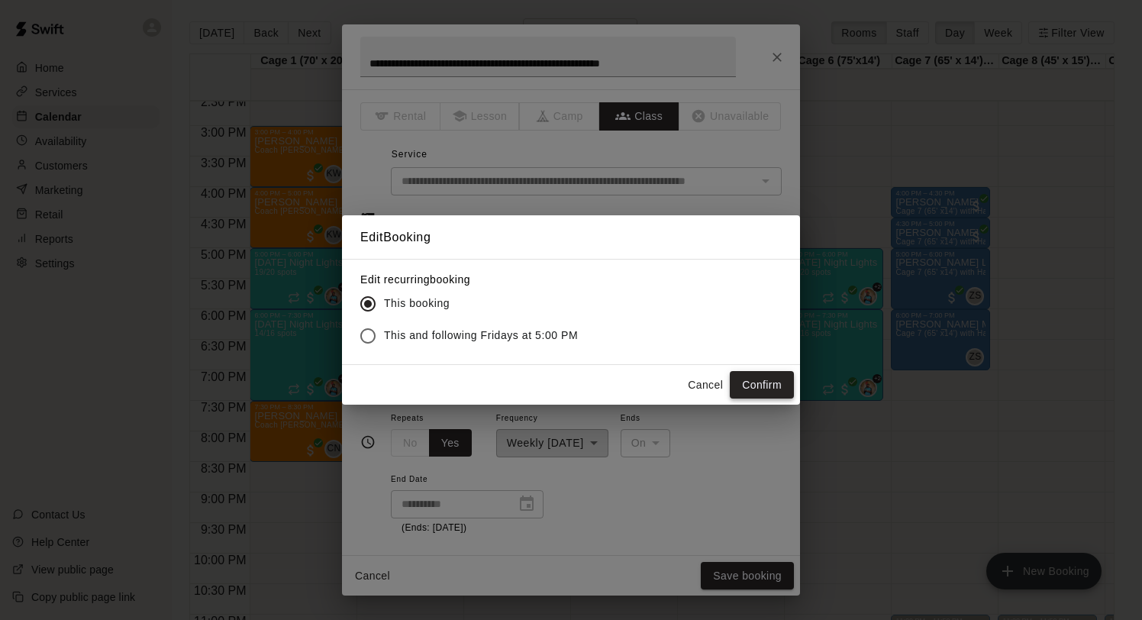
click at [763, 386] on button "Confirm" at bounding box center [762, 385] width 64 height 28
